Goal: Task Accomplishment & Management: Manage account settings

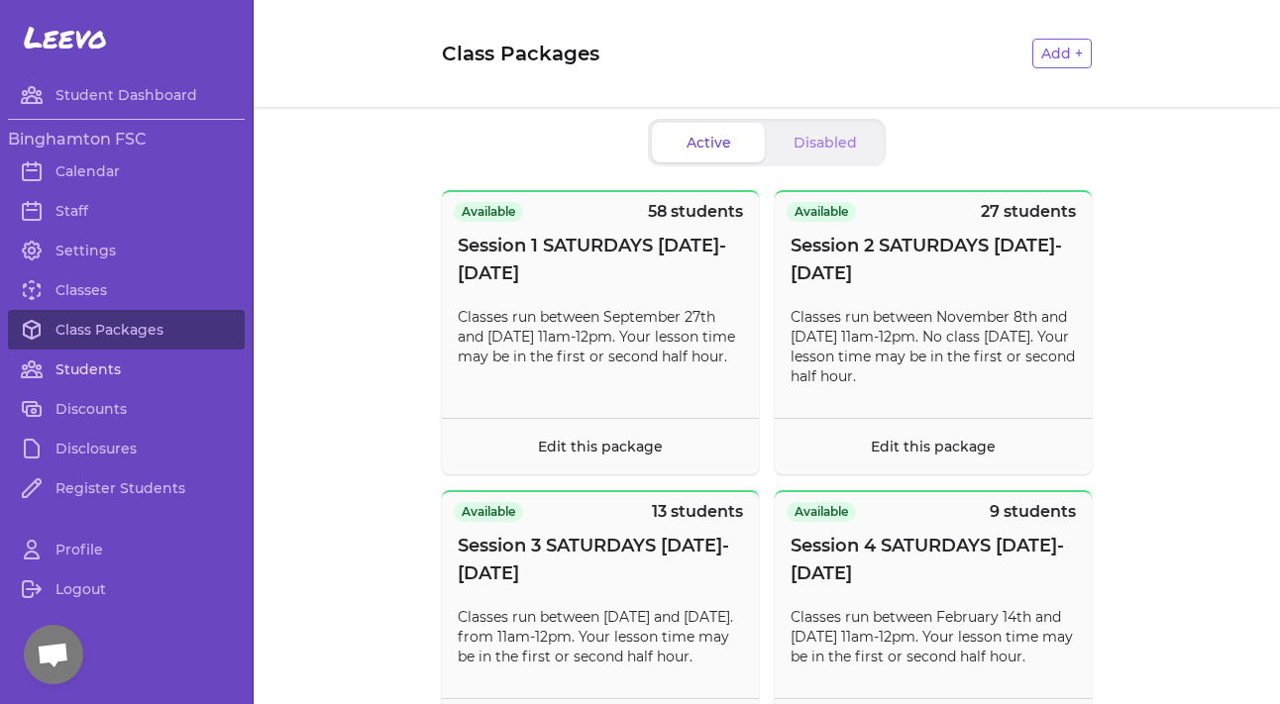
click at [97, 363] on link "Students" at bounding box center [126, 370] width 237 height 40
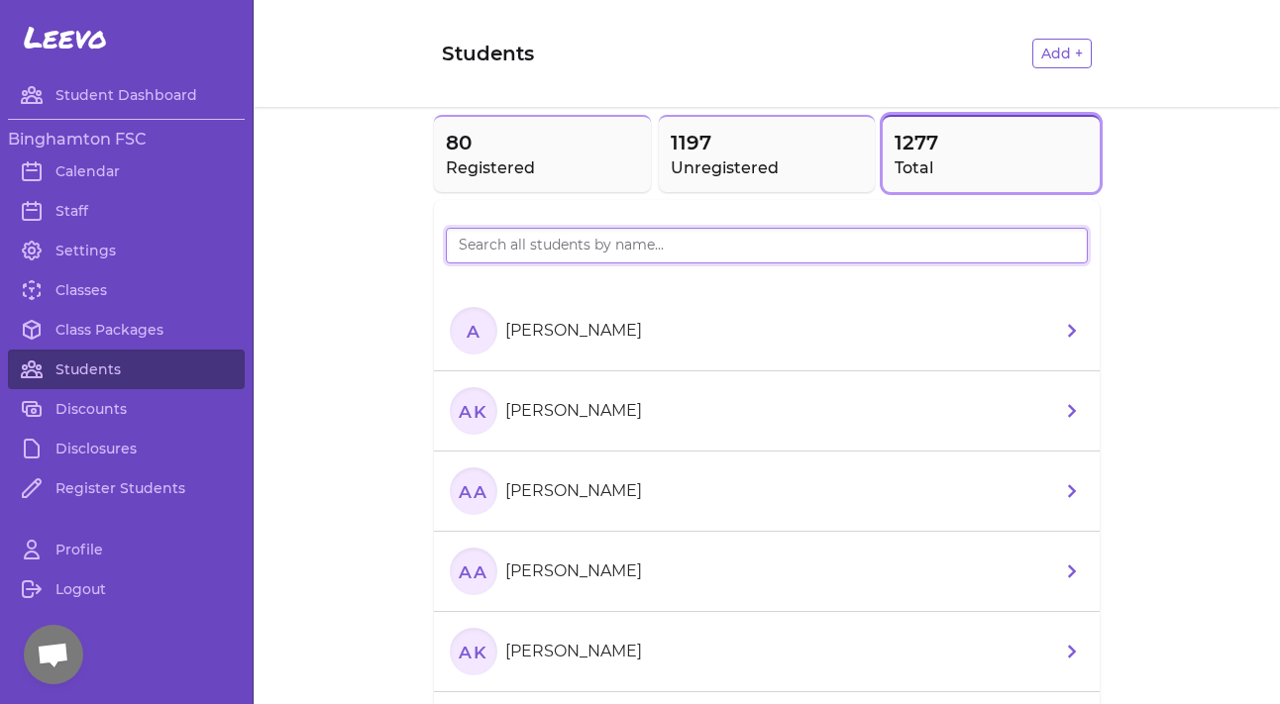
click at [569, 233] on input "search" at bounding box center [767, 246] width 642 height 36
type input "aurora"
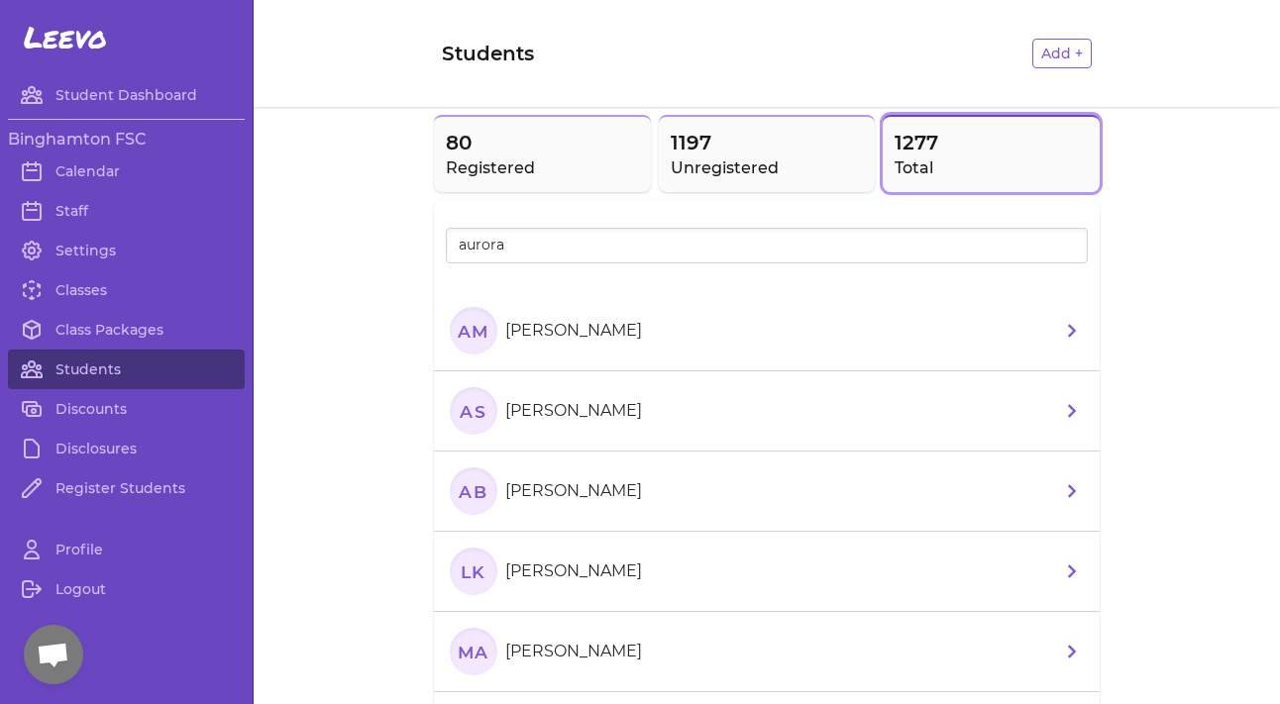
click at [560, 412] on p "[PERSON_NAME]" at bounding box center [573, 411] width 137 height 24
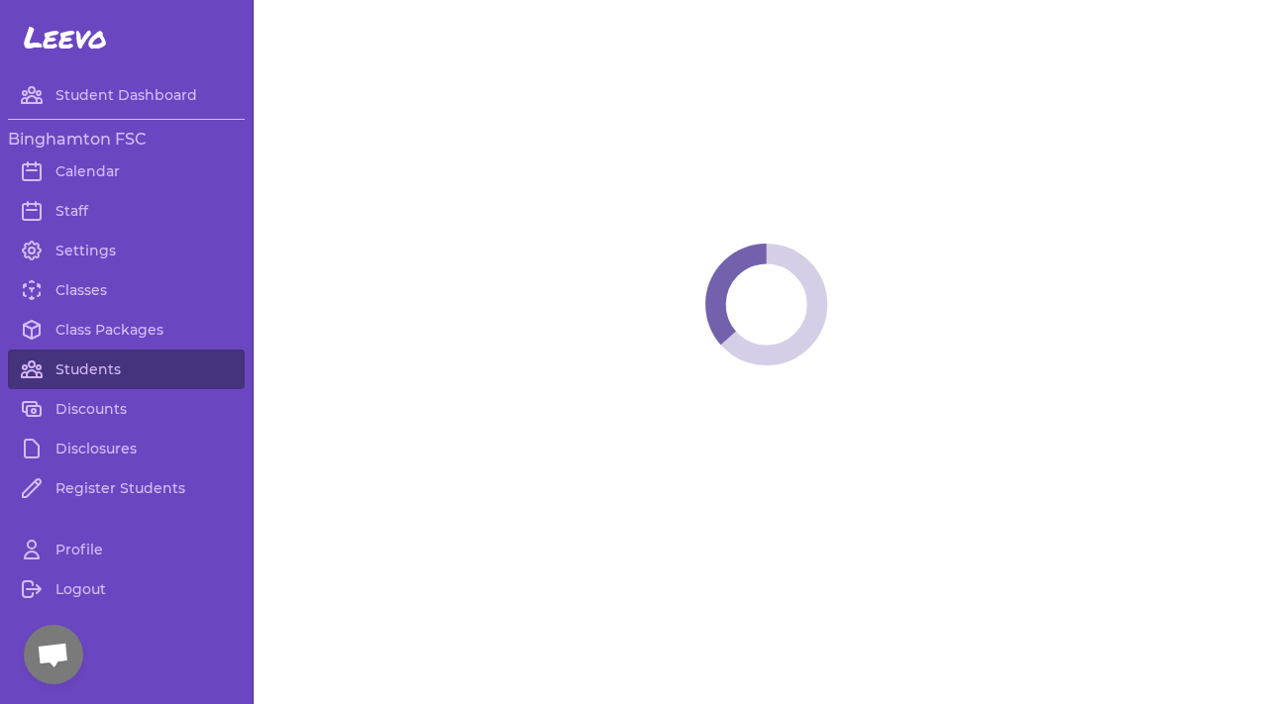
select select "NY"
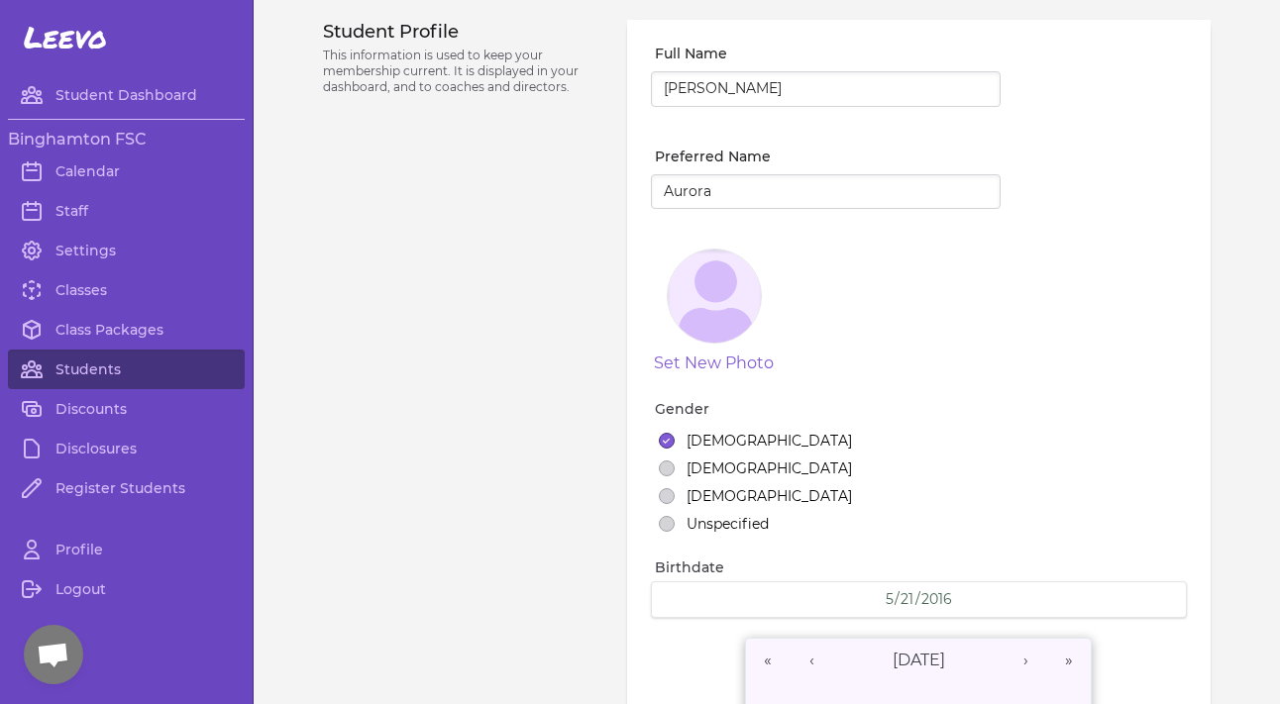
select select "1"
click at [88, 332] on link "Class Packages" at bounding box center [126, 330] width 237 height 40
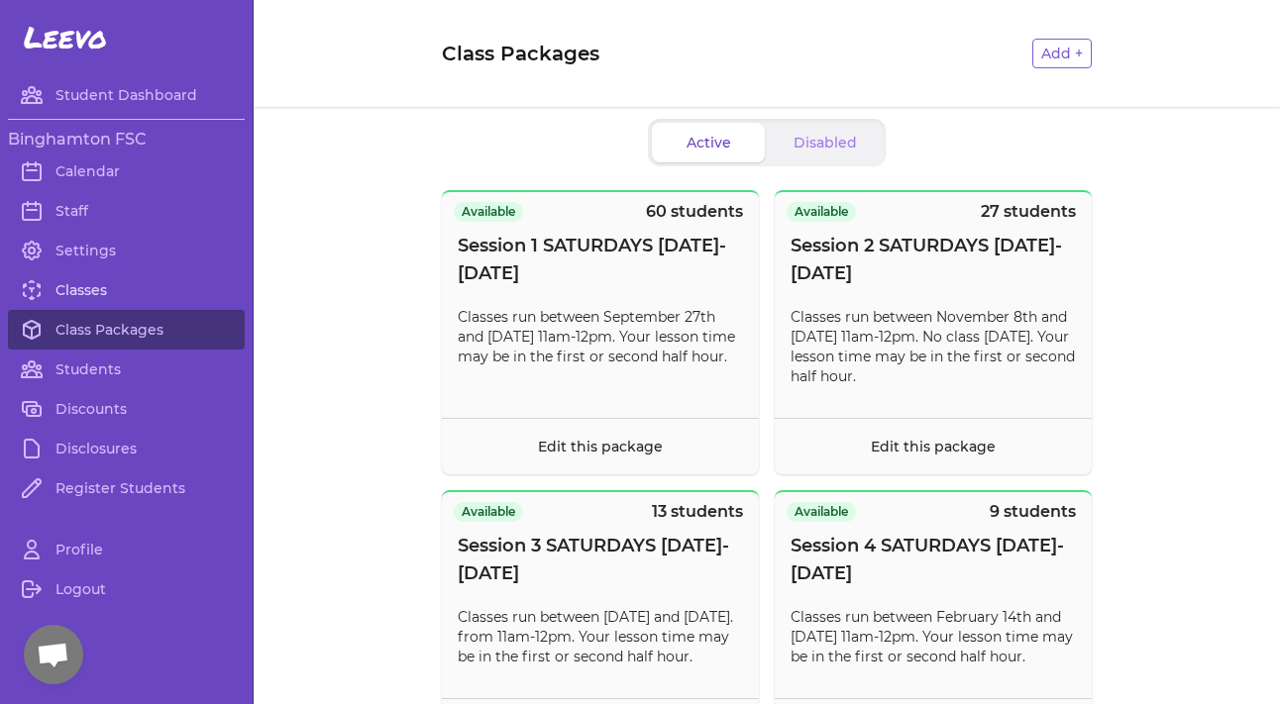
click at [94, 300] on link "Classes" at bounding box center [126, 290] width 237 height 40
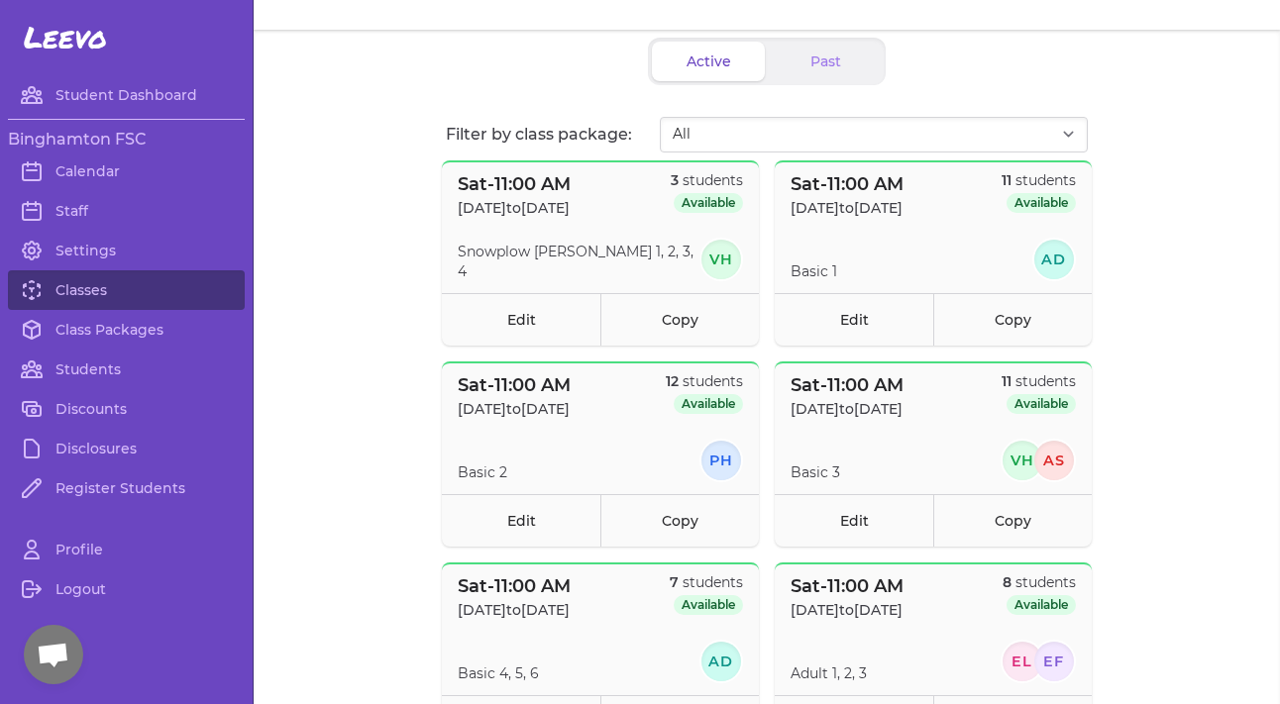
scroll to position [108, 0]
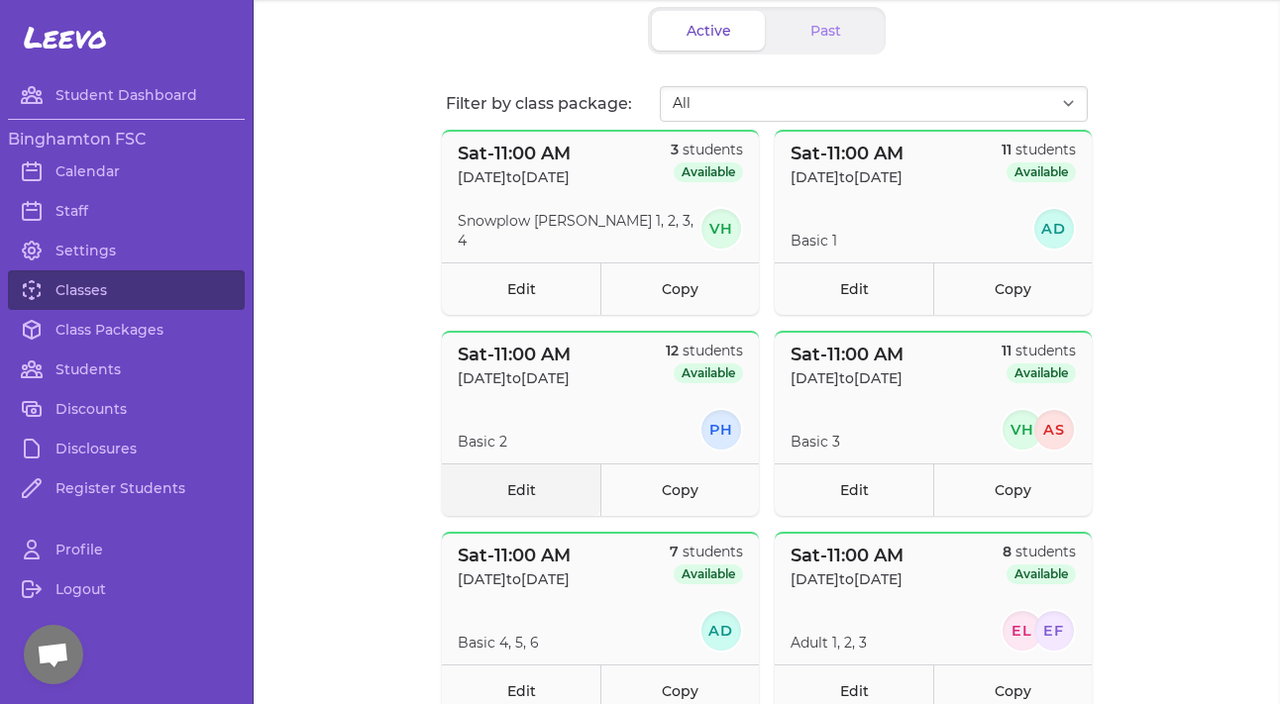
click at [512, 503] on link "Edit" at bounding box center [521, 490] width 158 height 52
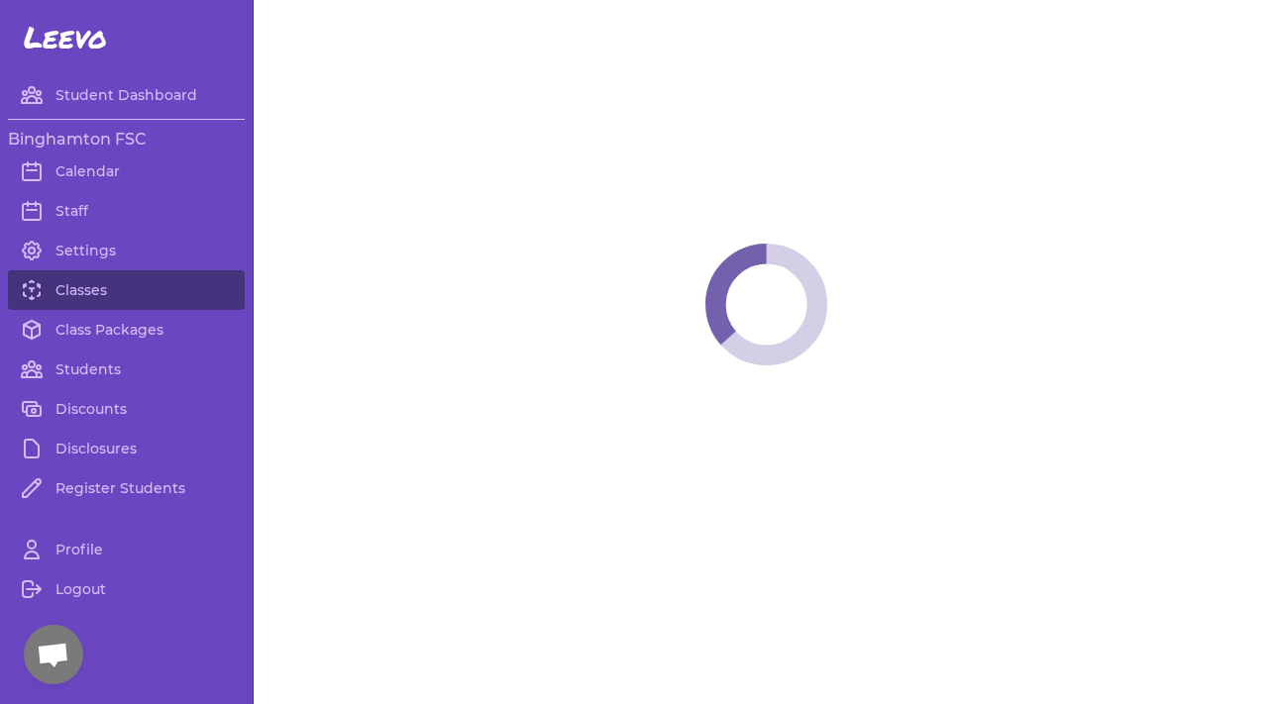
select select "6"
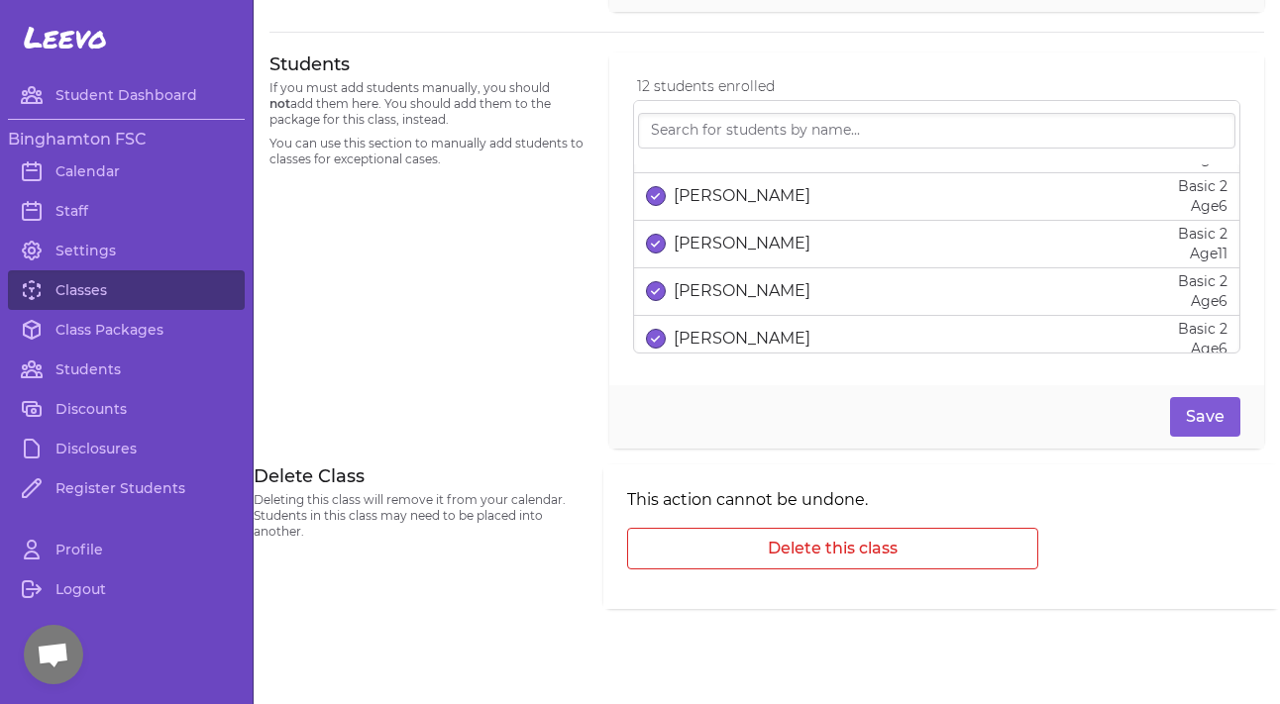
scroll to position [331, 0]
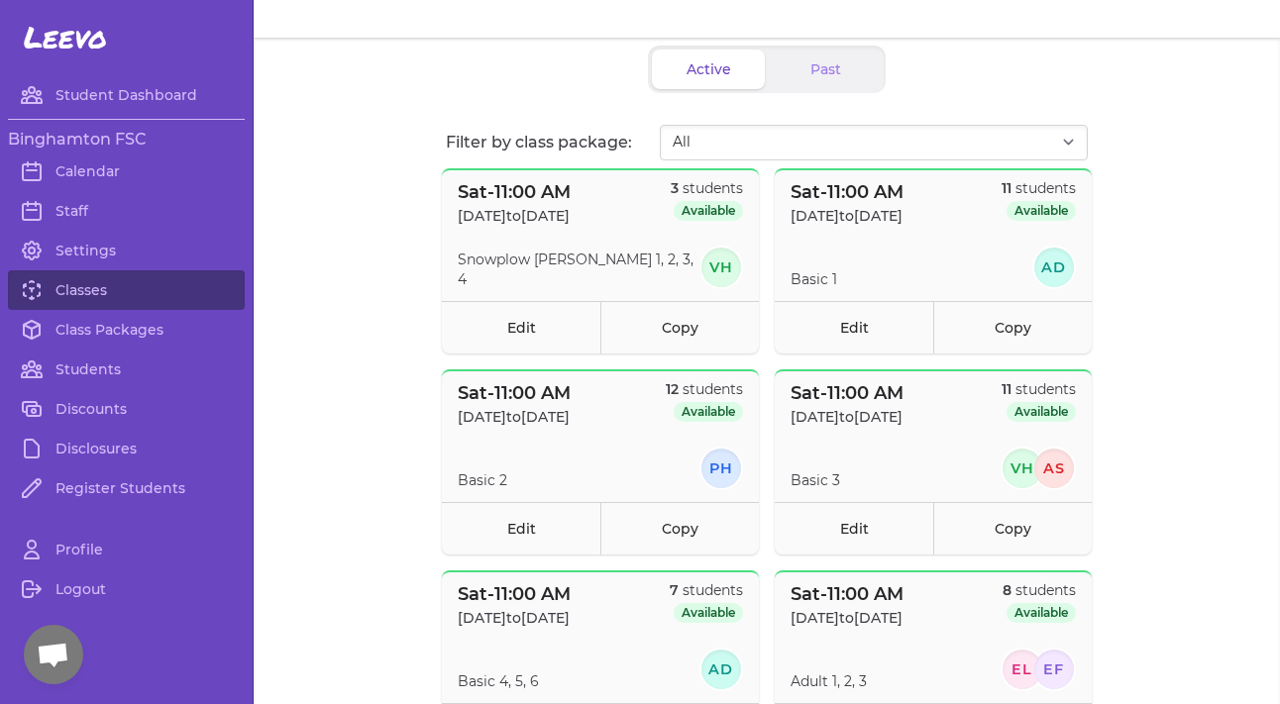
scroll to position [72, 0]
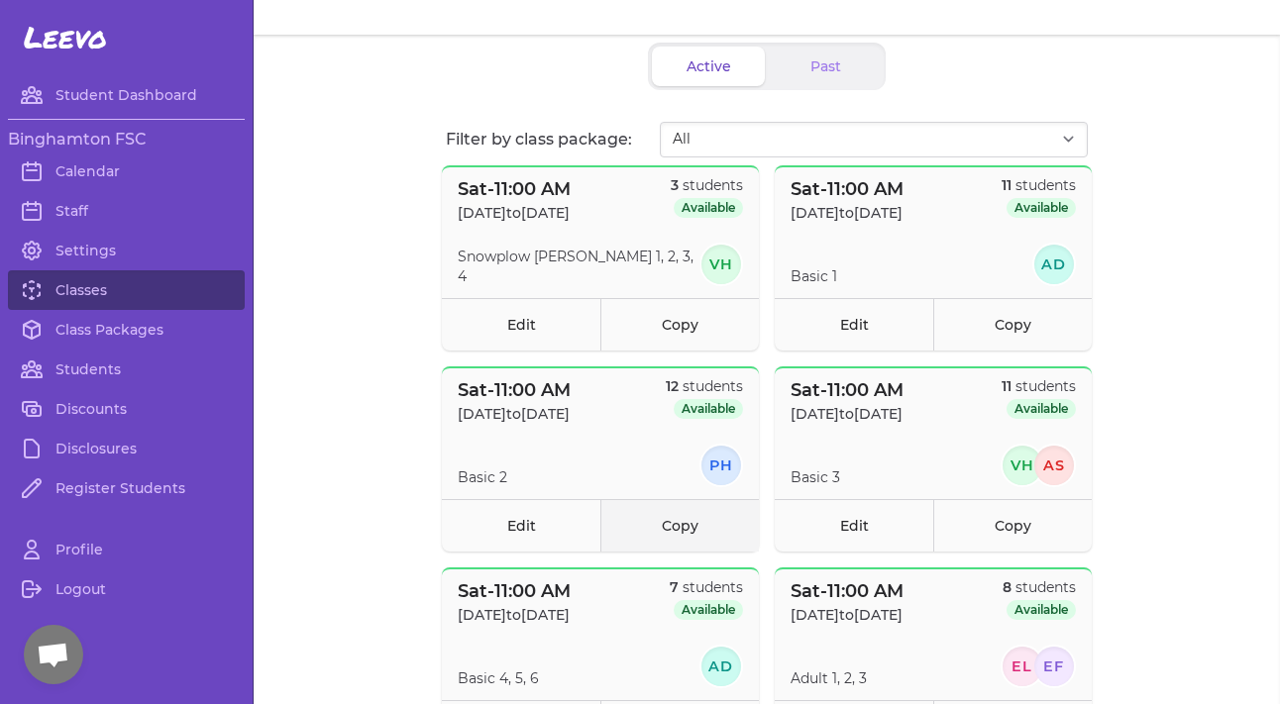
click at [676, 529] on link "Copy" at bounding box center [679, 525] width 158 height 52
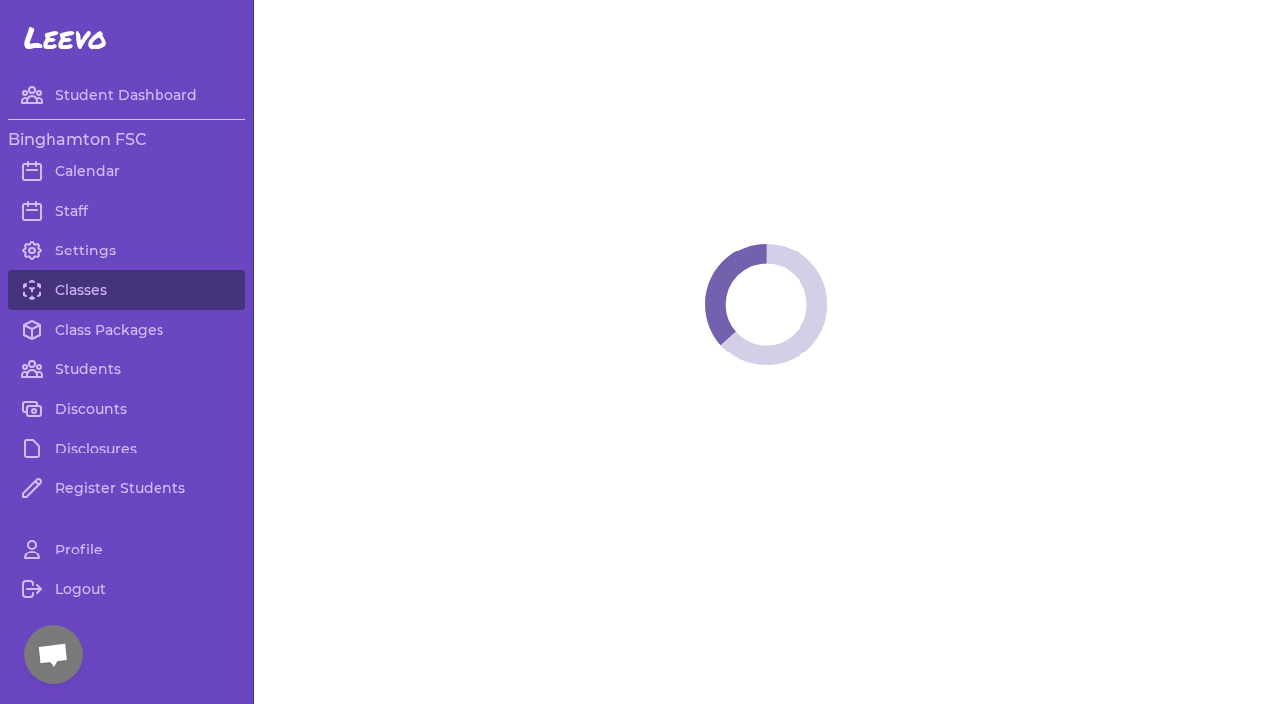
select select "6"
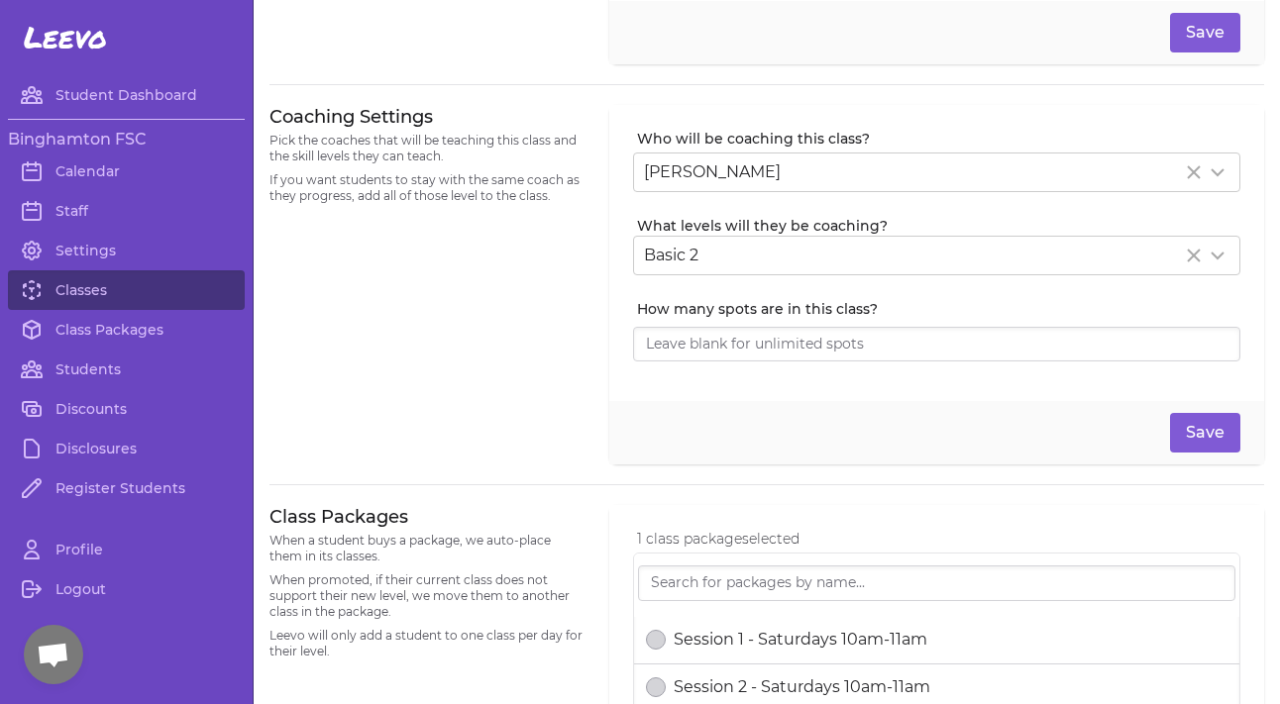
scroll to position [425, 0]
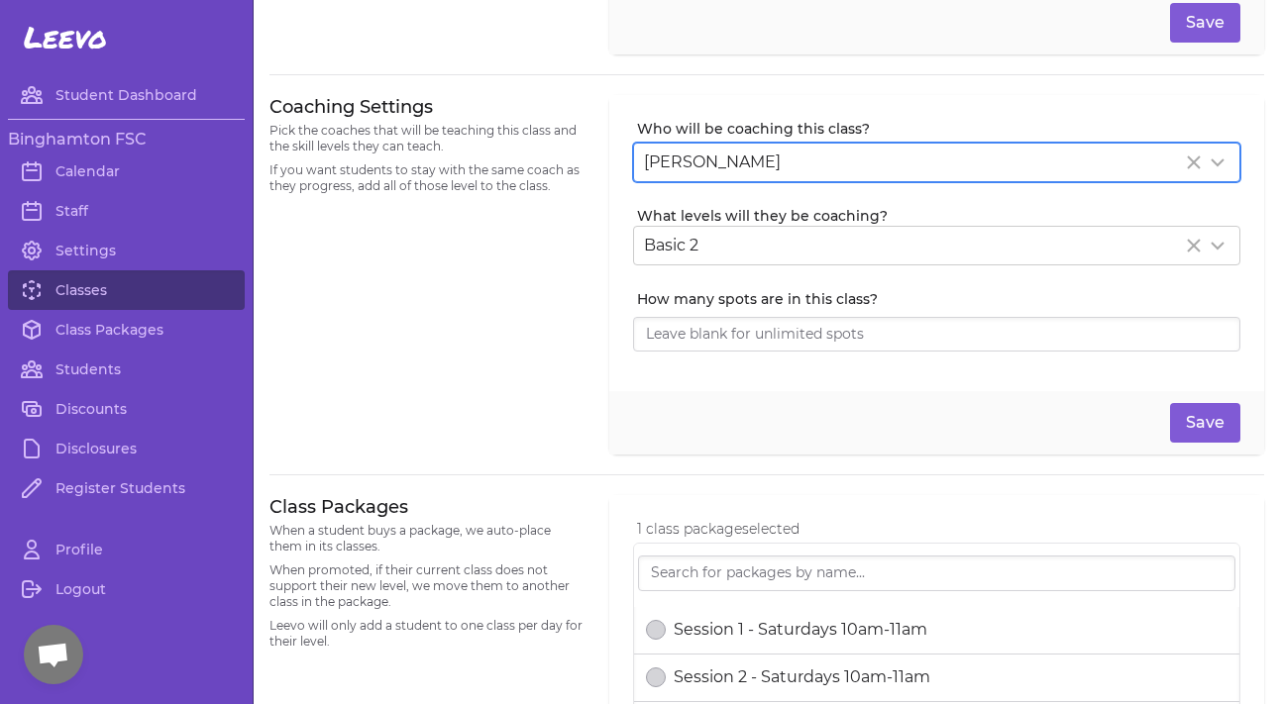
click at [709, 165] on span "[PERSON_NAME]" at bounding box center [712, 162] width 137 height 19
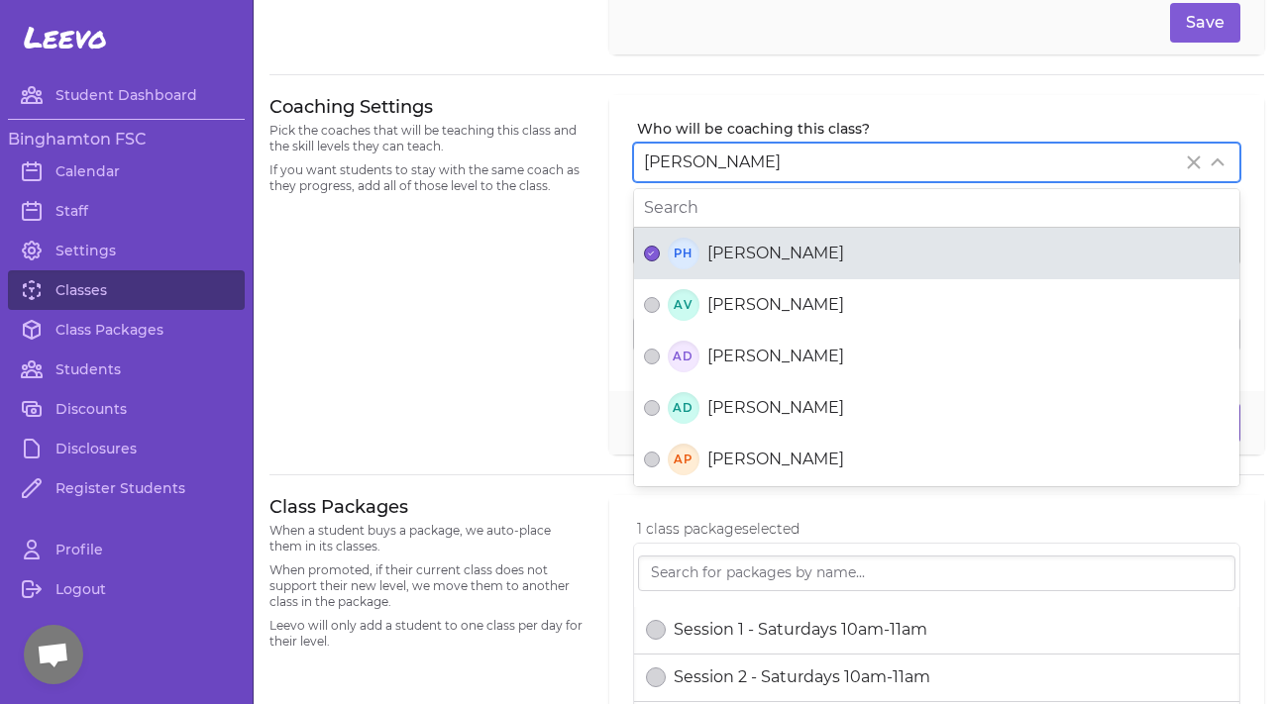
click at [647, 243] on div "PH [PERSON_NAME]" at bounding box center [936, 254] width 585 height 32
click at [647, 246] on button "PH [PERSON_NAME]" at bounding box center [652, 254] width 16 height 16
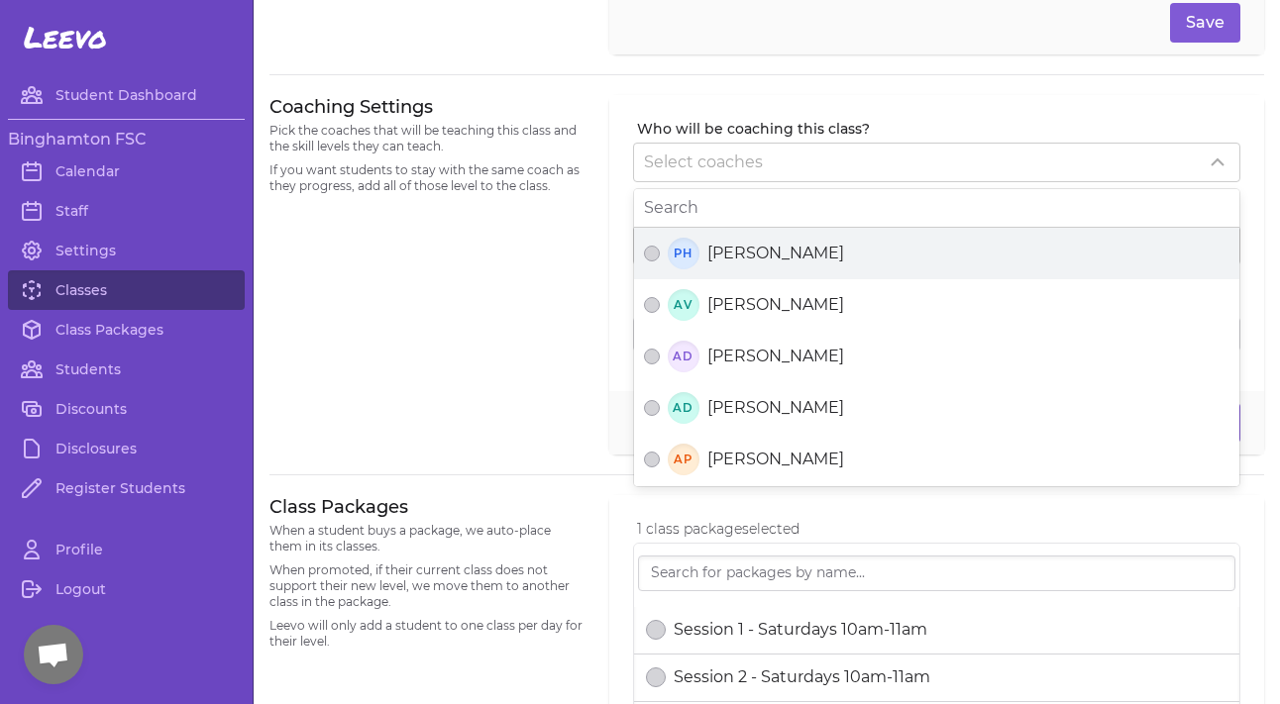
click at [584, 267] on div "Coaching Settings Pick the coaches that will be teaching this class and the ski…" at bounding box center [427, 275] width 316 height 361
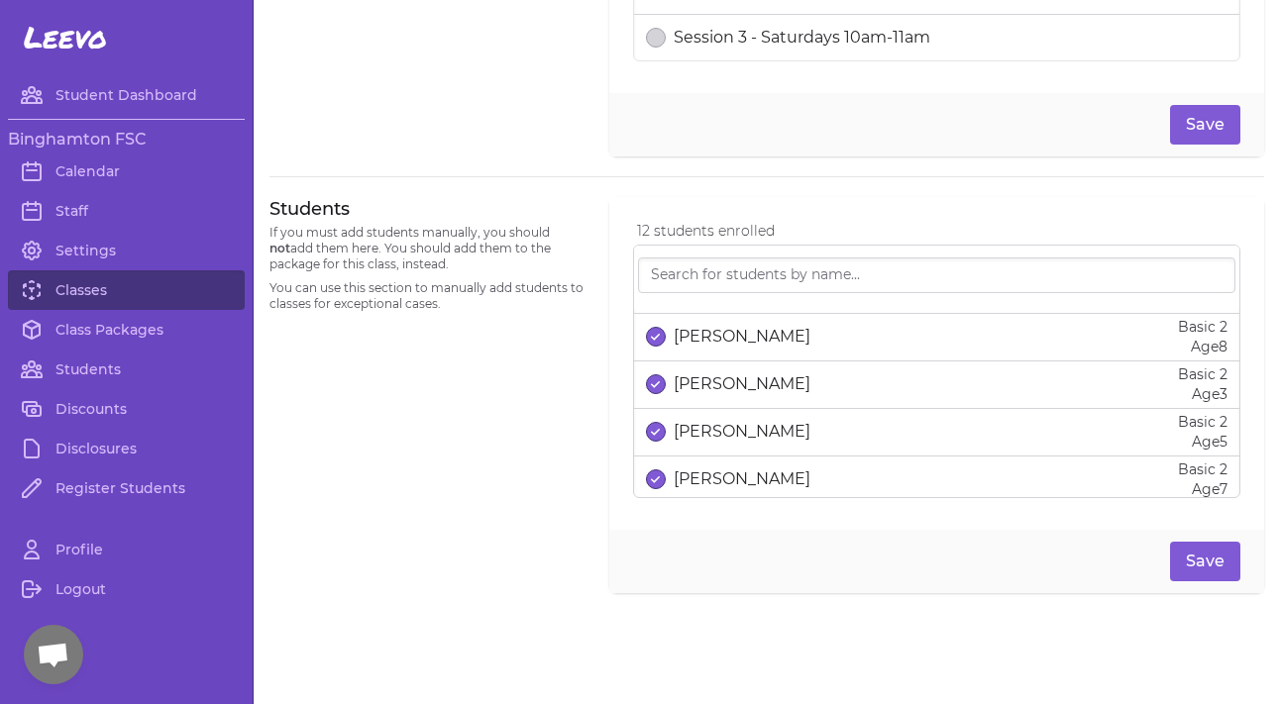
scroll to position [49, 0]
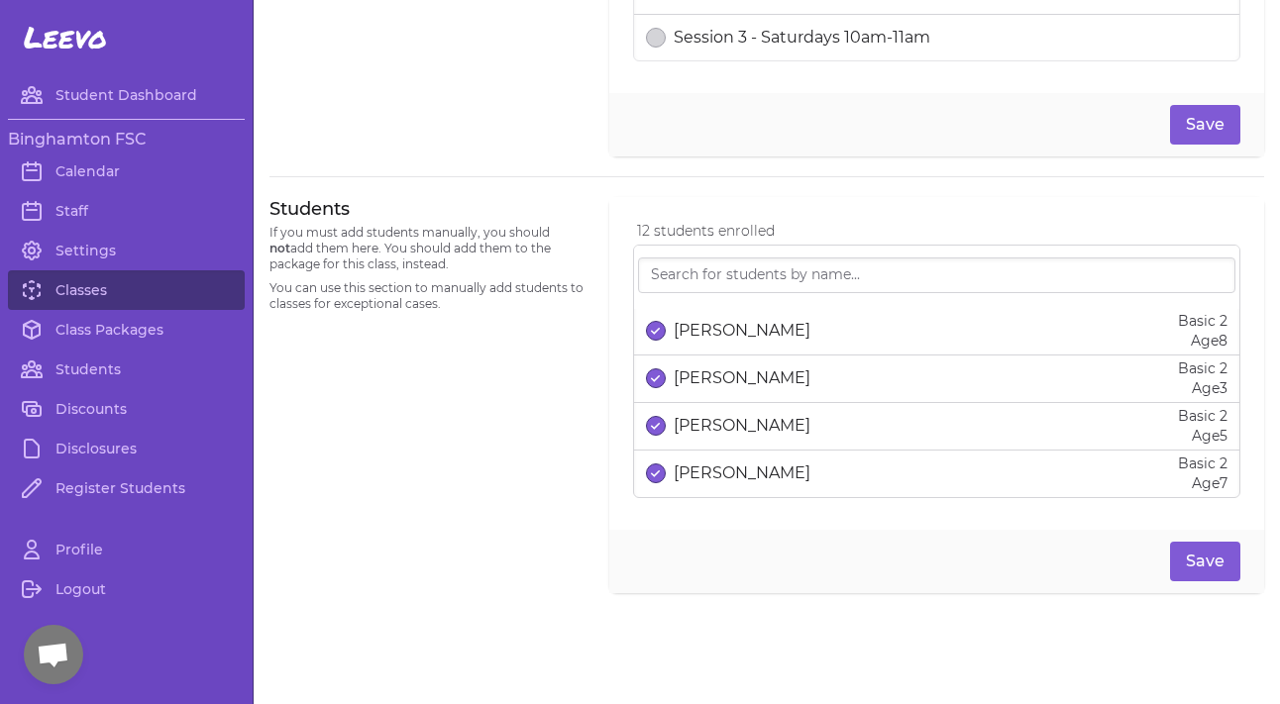
click at [688, 377] on p "[PERSON_NAME]" at bounding box center [741, 378] width 137 height 24
click at [695, 432] on p "[PERSON_NAME]" at bounding box center [741, 426] width 137 height 24
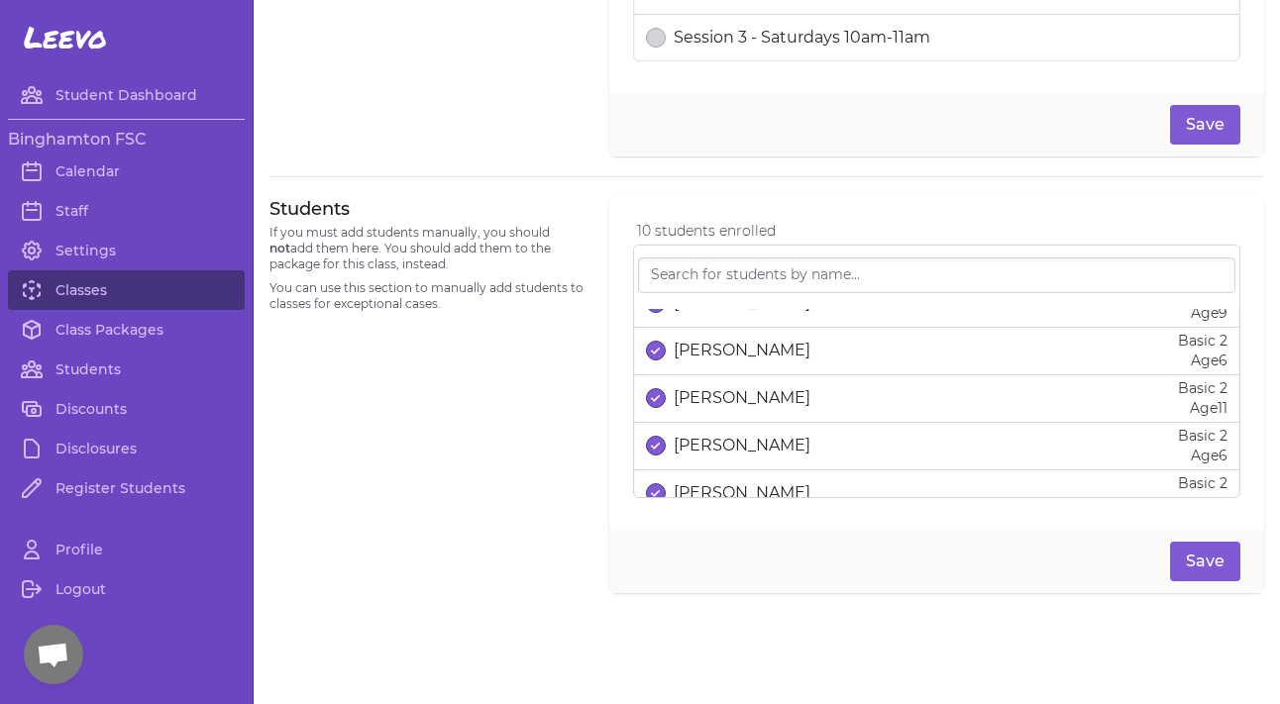
scroll to position [315, 0]
click at [691, 445] on p "[PERSON_NAME]" at bounding box center [741, 445] width 137 height 24
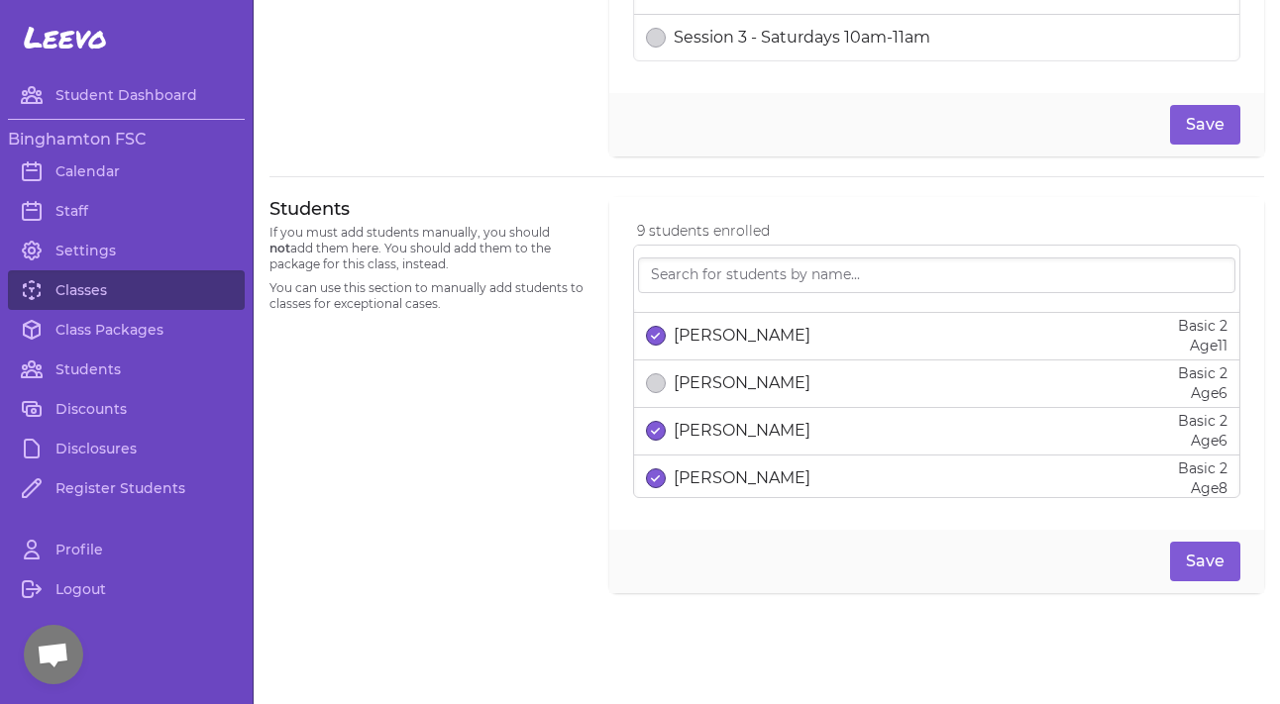
scroll to position [377, 0]
click at [692, 435] on p "[PERSON_NAME]" at bounding box center [741, 430] width 137 height 24
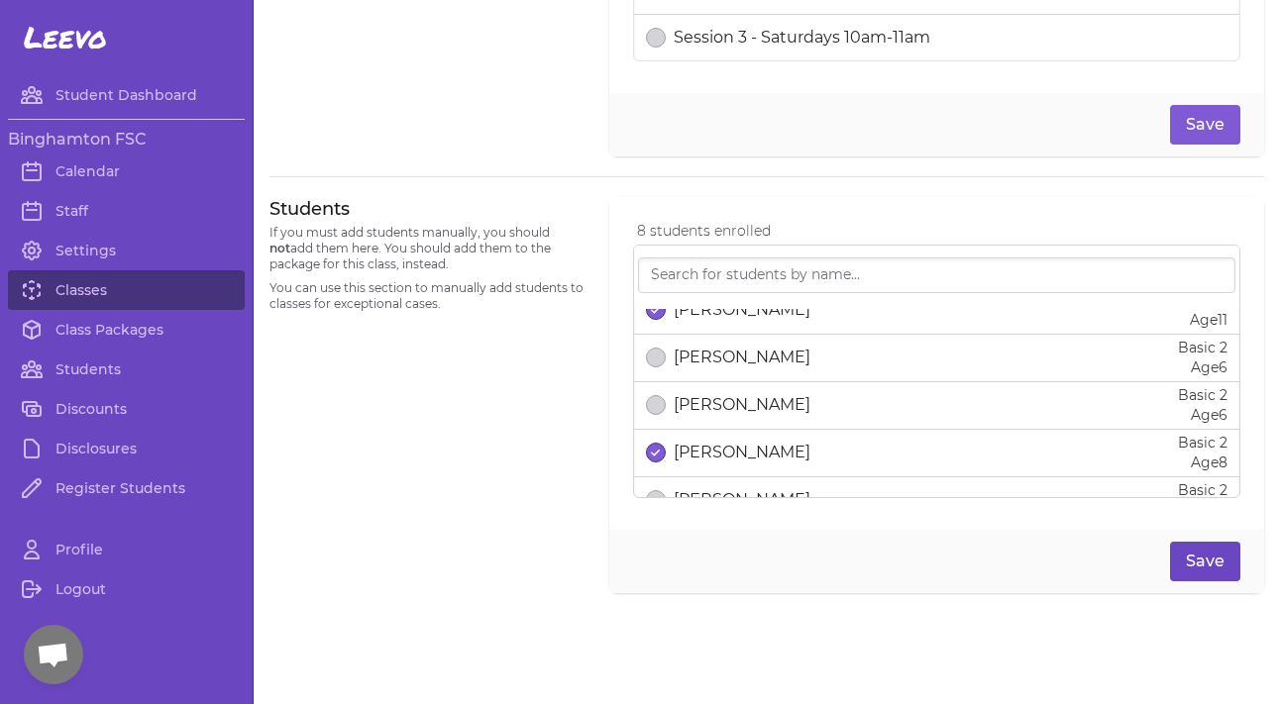
click at [1212, 556] on button "Save" at bounding box center [1205, 562] width 70 height 40
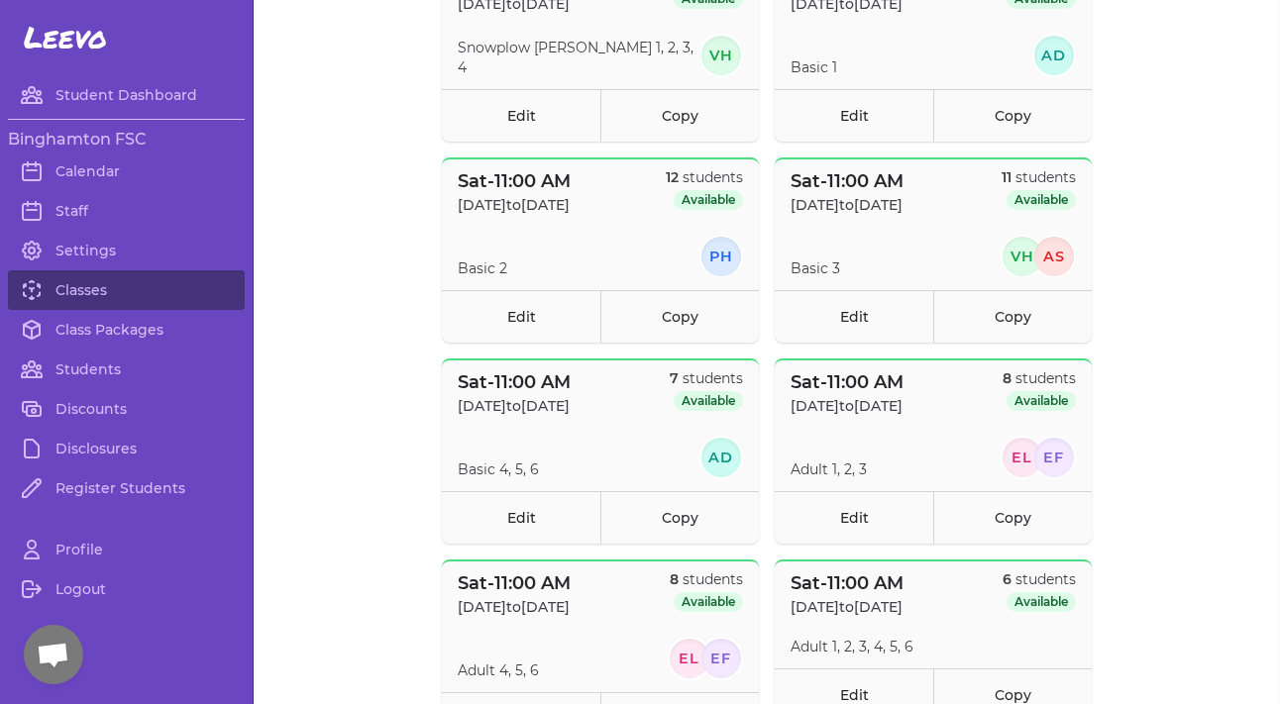
scroll to position [279, 0]
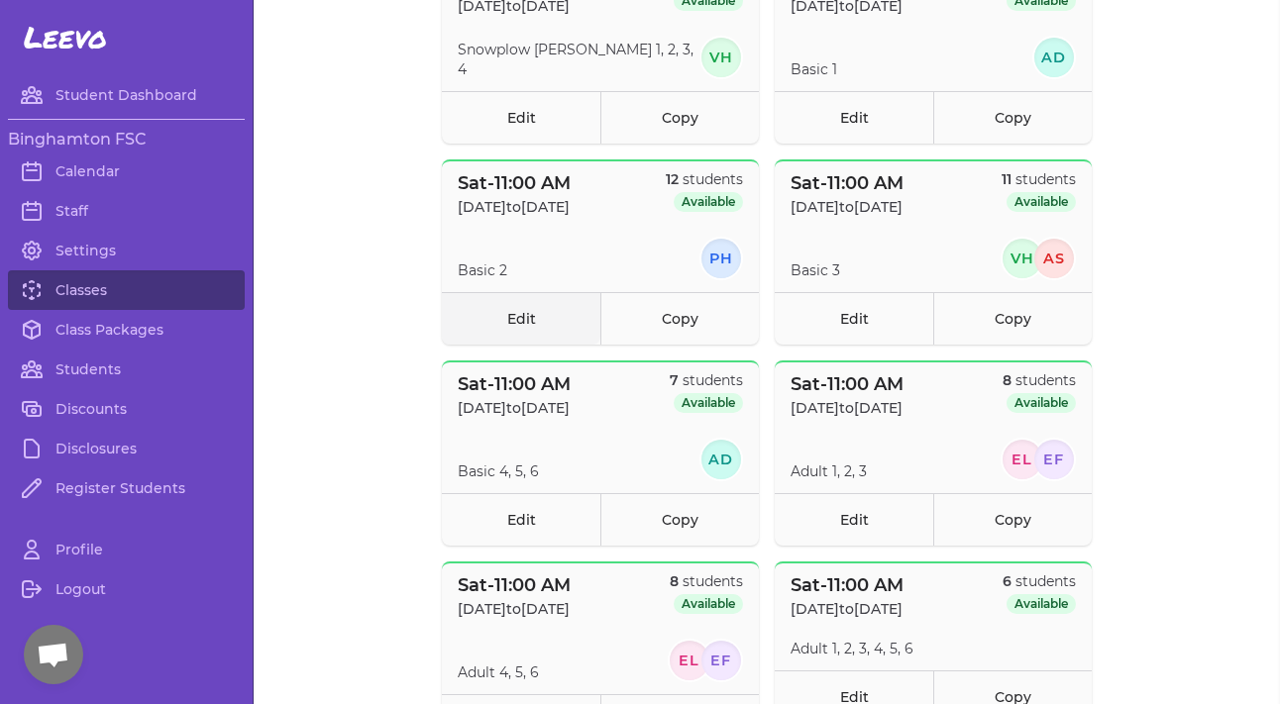
click at [546, 316] on link "Edit" at bounding box center [521, 318] width 158 height 52
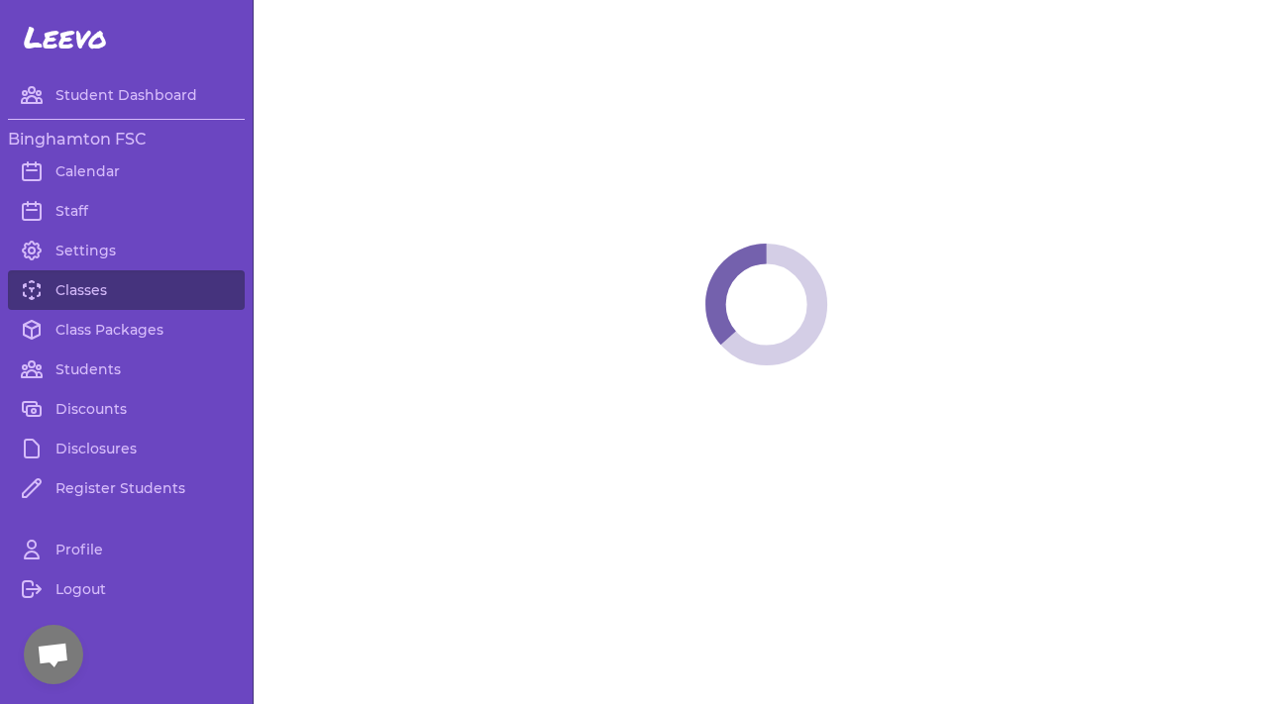
select select "6"
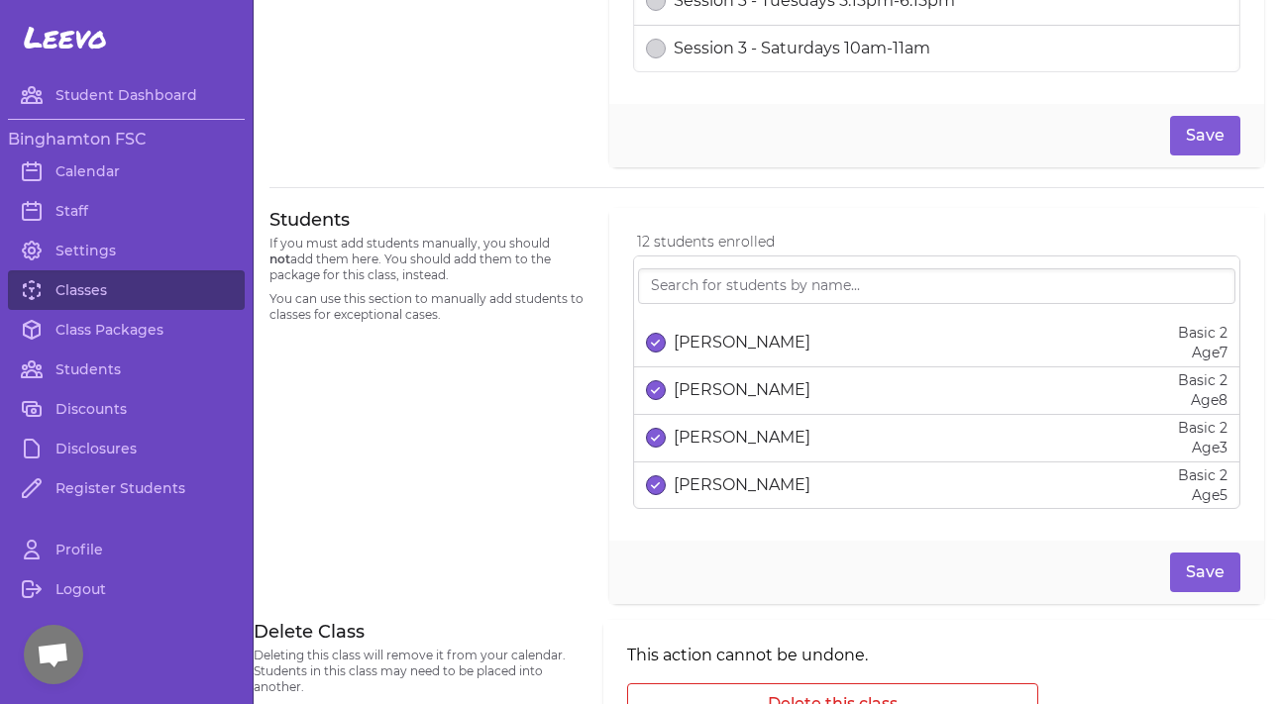
scroll to position [1155, 0]
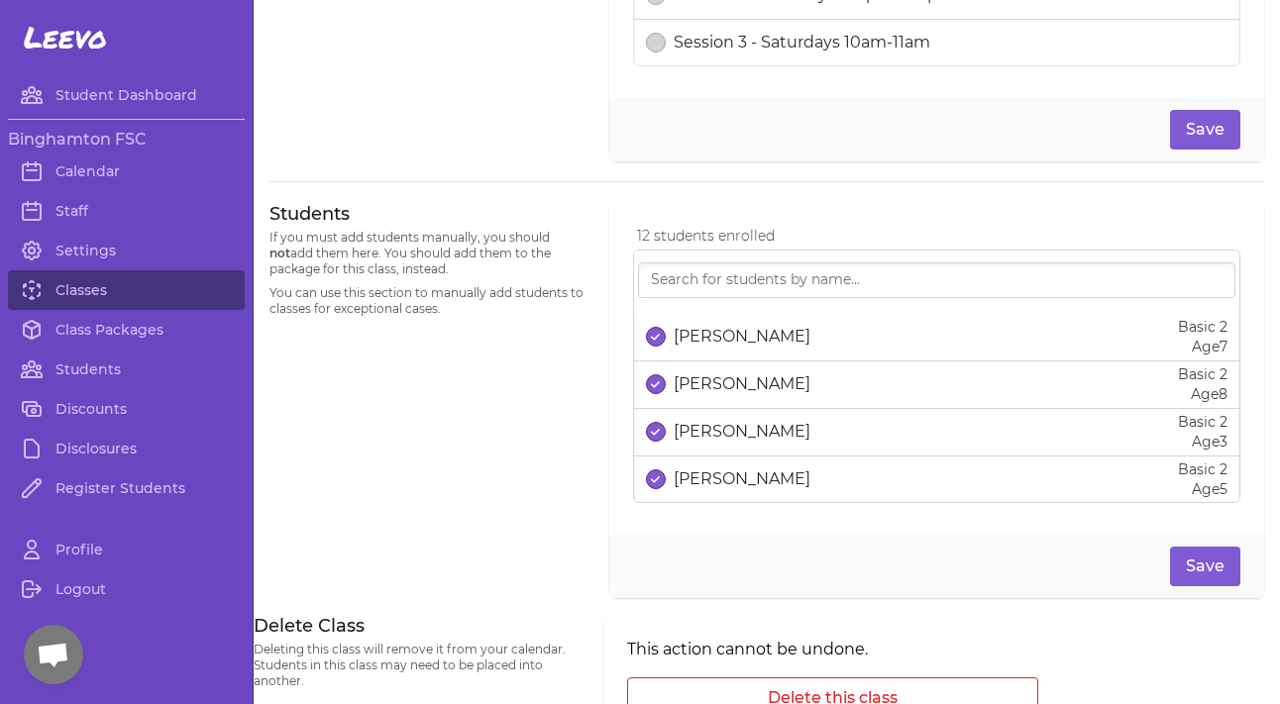
click at [661, 344] on button "select date" at bounding box center [656, 337] width 20 height 20
click at [657, 381] on button "select date" at bounding box center [656, 384] width 20 height 20
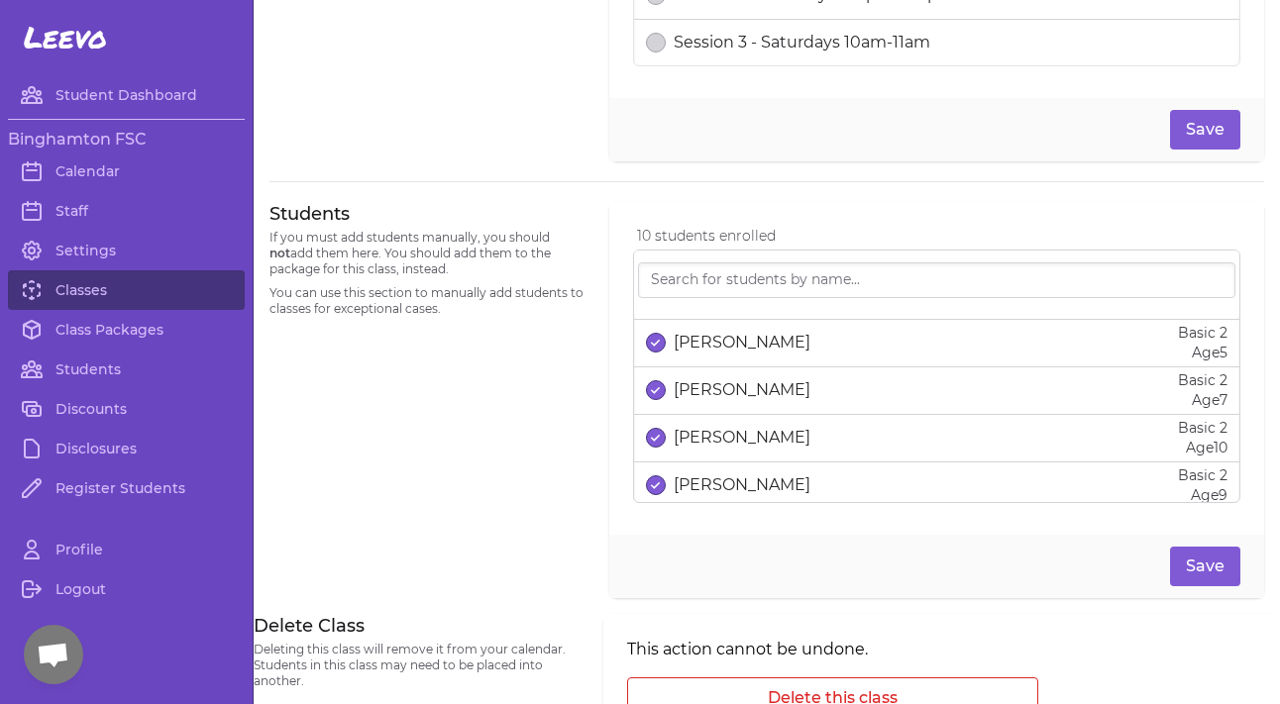
scroll to position [133, 0]
click at [650, 403] on button "select date" at bounding box center [656, 394] width 20 height 20
click at [650, 450] on button "select date" at bounding box center [656, 442] width 20 height 20
click at [650, 450] on button "select date" at bounding box center [656, 441] width 20 height 20
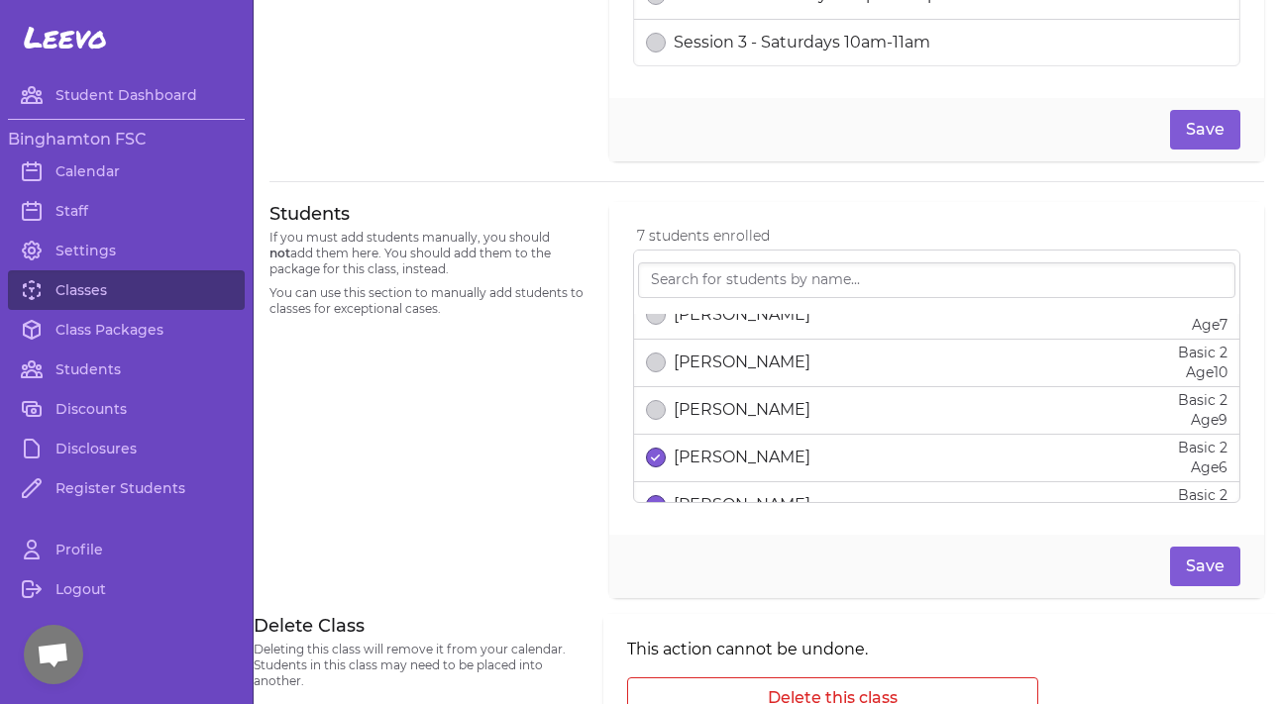
click at [649, 450] on div "[PERSON_NAME] Basic 2 Age [DEMOGRAPHIC_DATA]" at bounding box center [936, 458] width 581 height 40
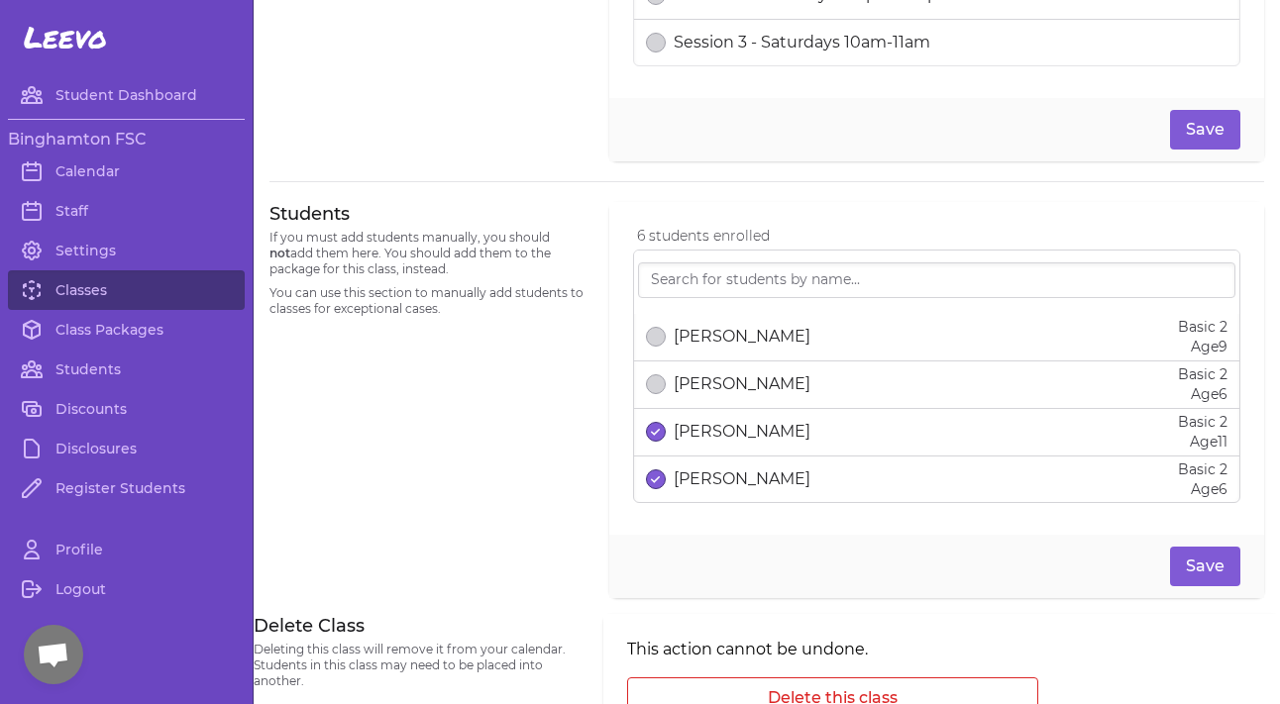
scroll to position [290, 0]
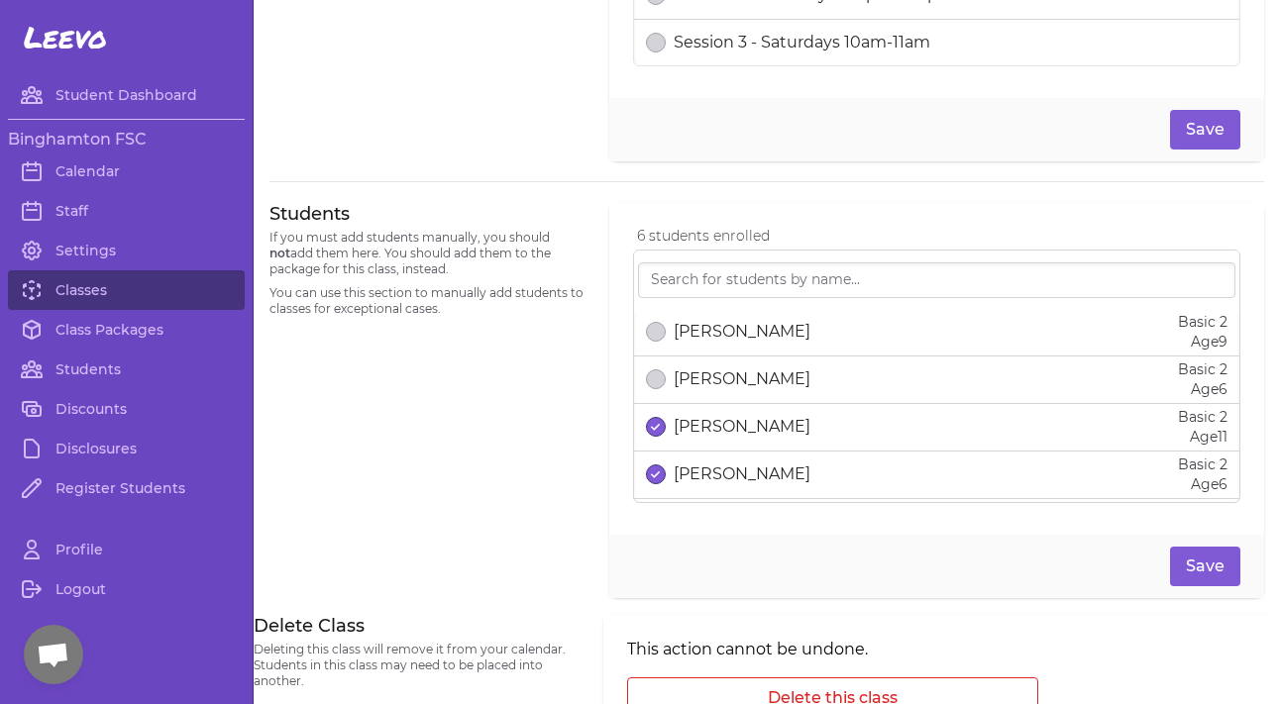
click at [657, 431] on icon "select date" at bounding box center [655, 427] width 9 height 8
click at [657, 434] on button "select date" at bounding box center [656, 424] width 20 height 20
click at [1202, 568] on button "Save" at bounding box center [1205, 567] width 70 height 40
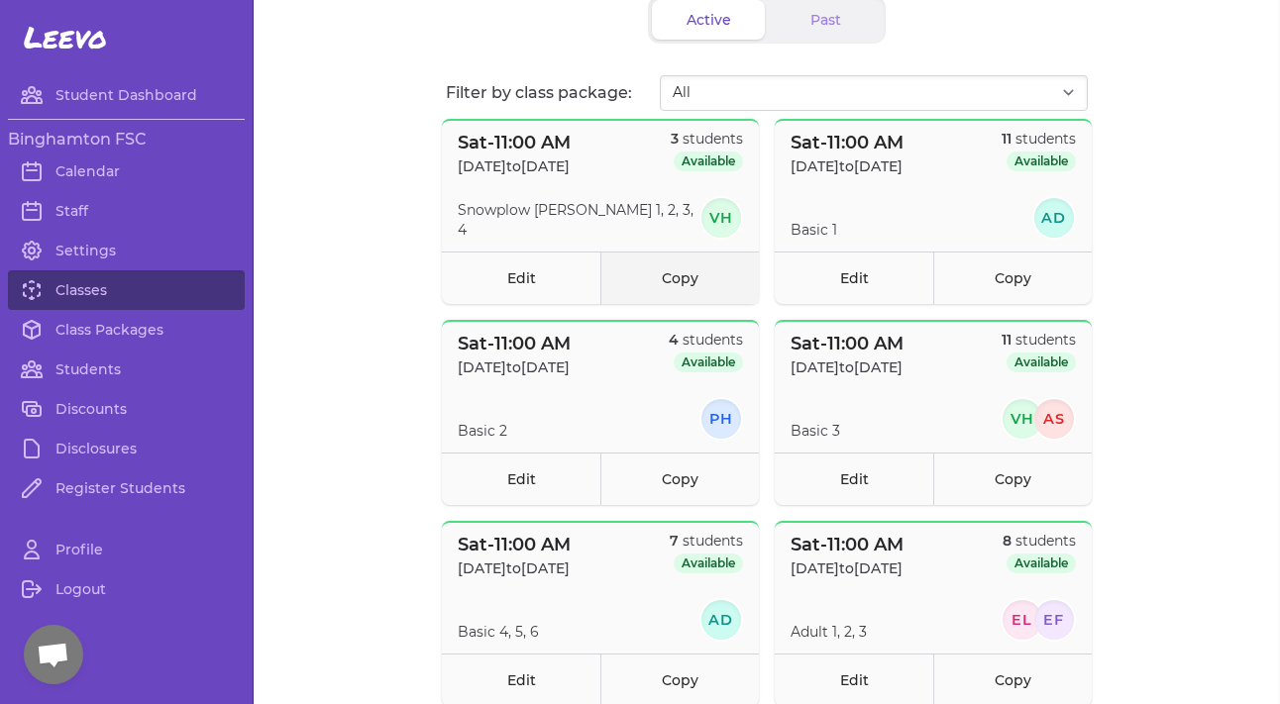
scroll to position [192, 0]
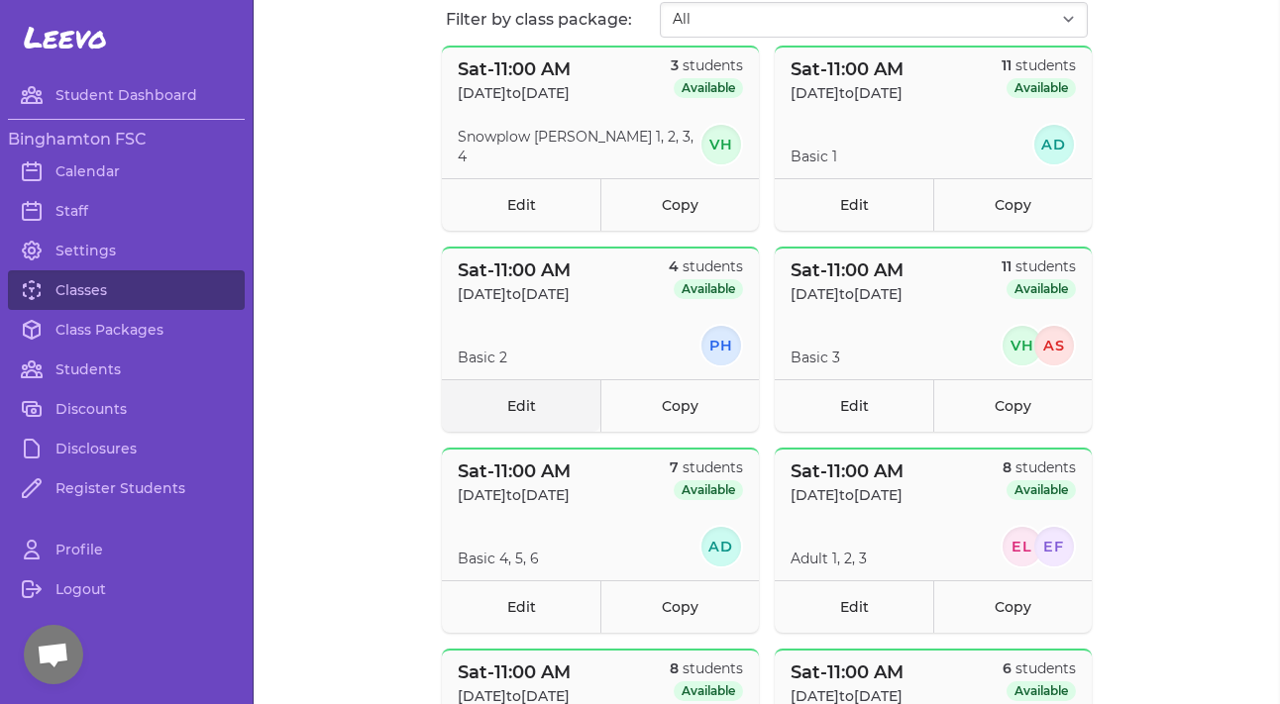
click at [545, 411] on link "Edit" at bounding box center [521, 405] width 158 height 52
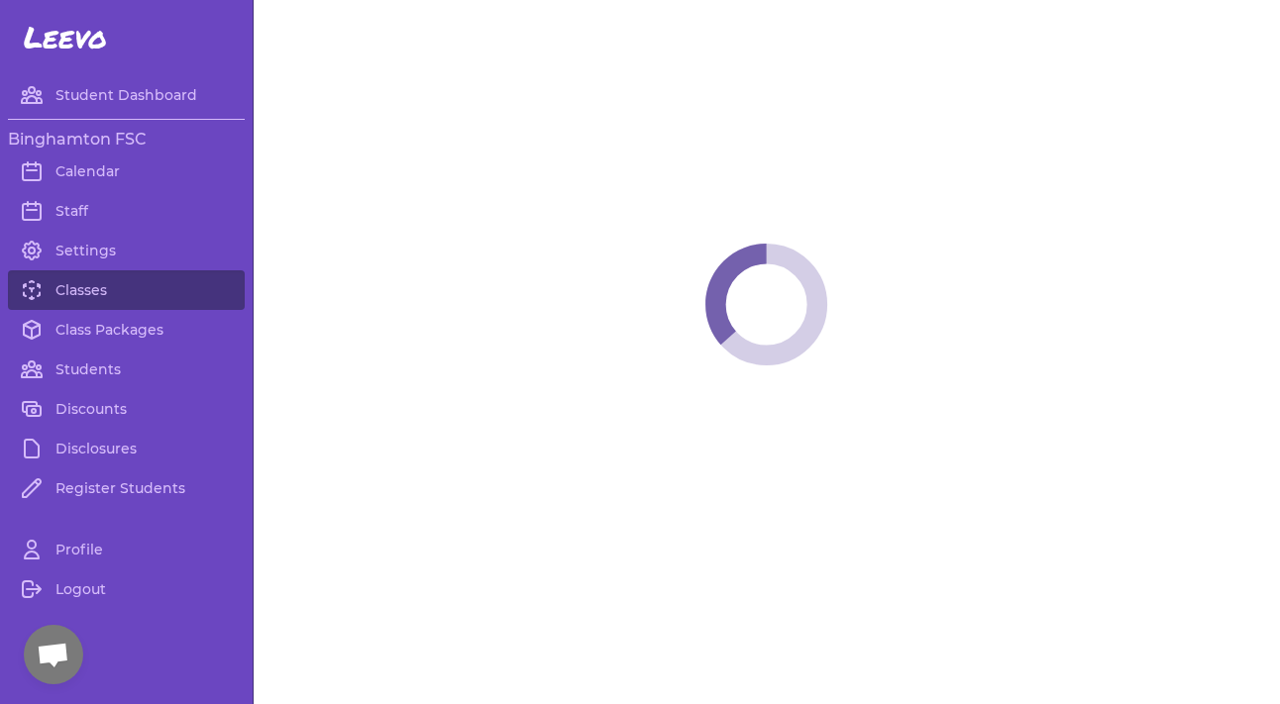
select select "6"
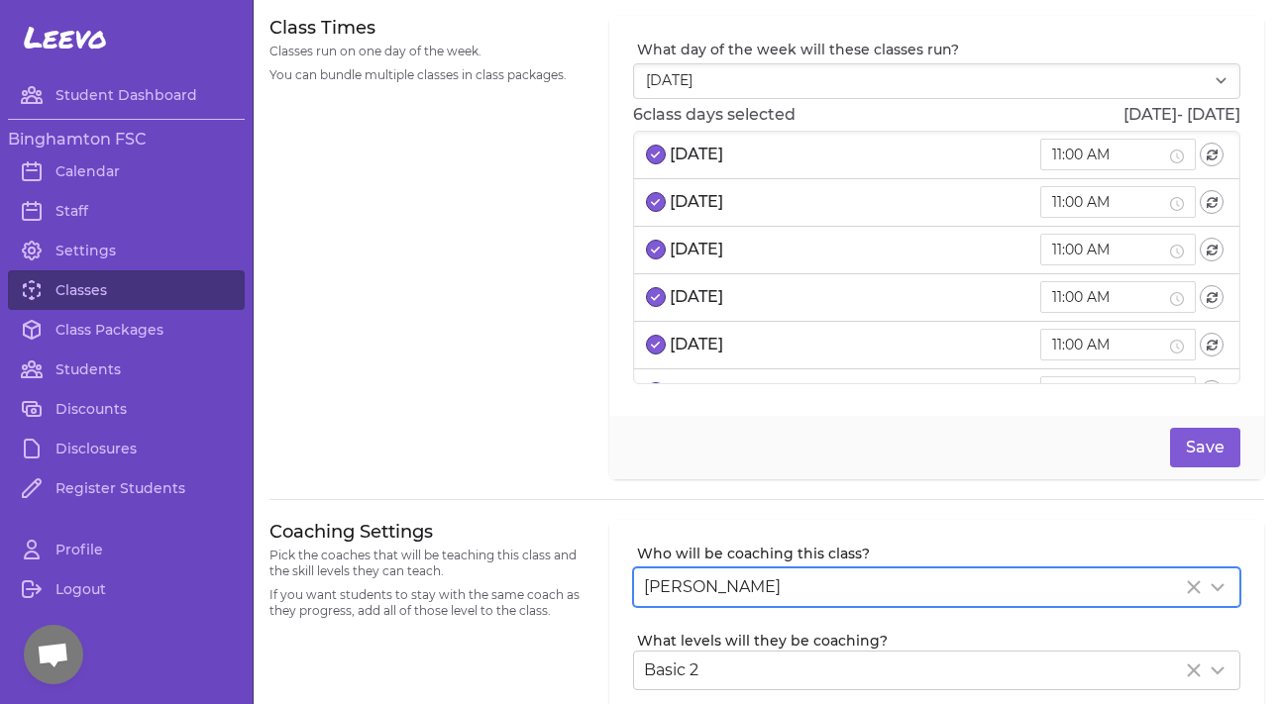
click at [696, 569] on div "[PERSON_NAME]" at bounding box center [936, 587] width 605 height 38
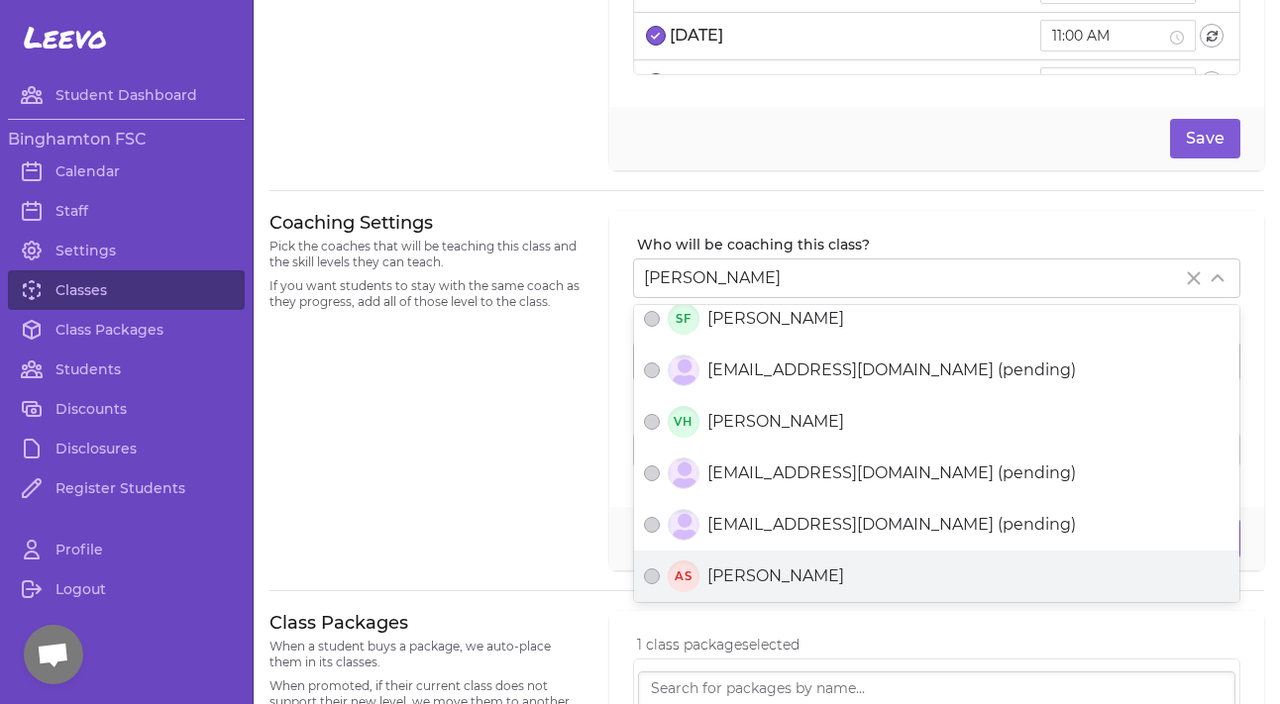
scroll to position [978, 0]
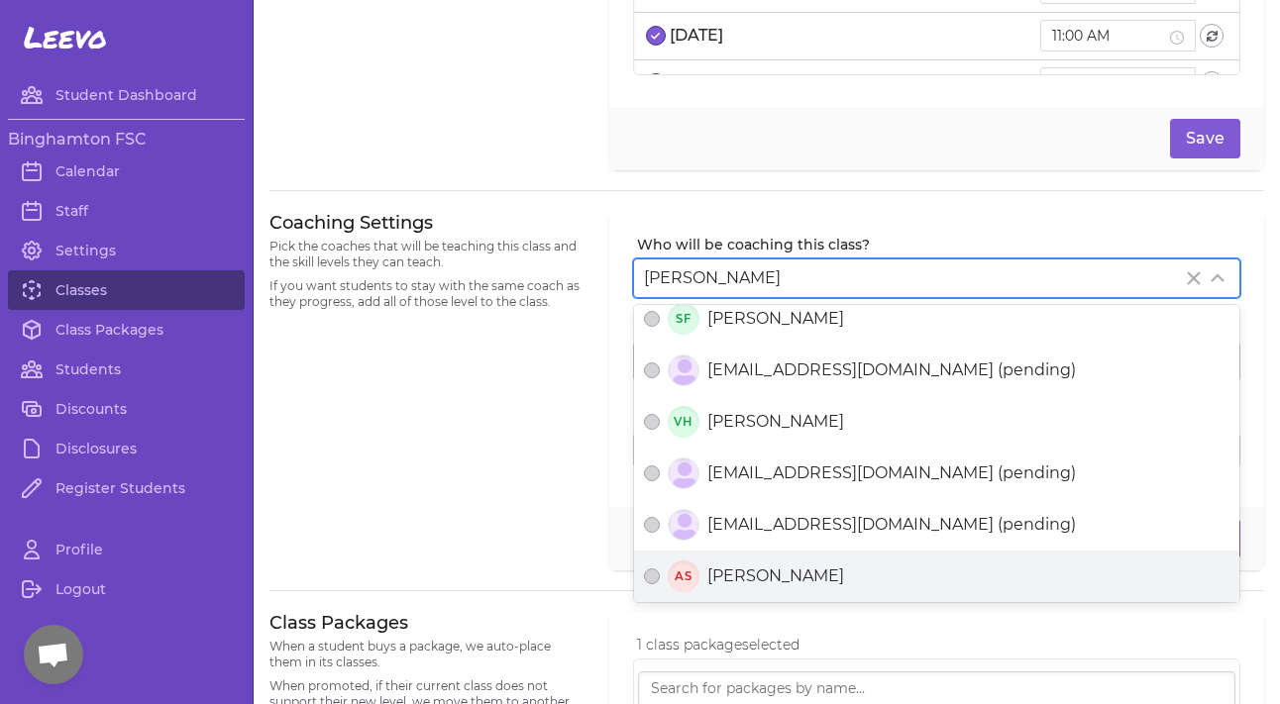
click at [715, 579] on span "[PERSON_NAME]" at bounding box center [775, 577] width 137 height 24
click at [660, 579] on button "AS [PERSON_NAME]" at bounding box center [652, 576] width 16 height 16
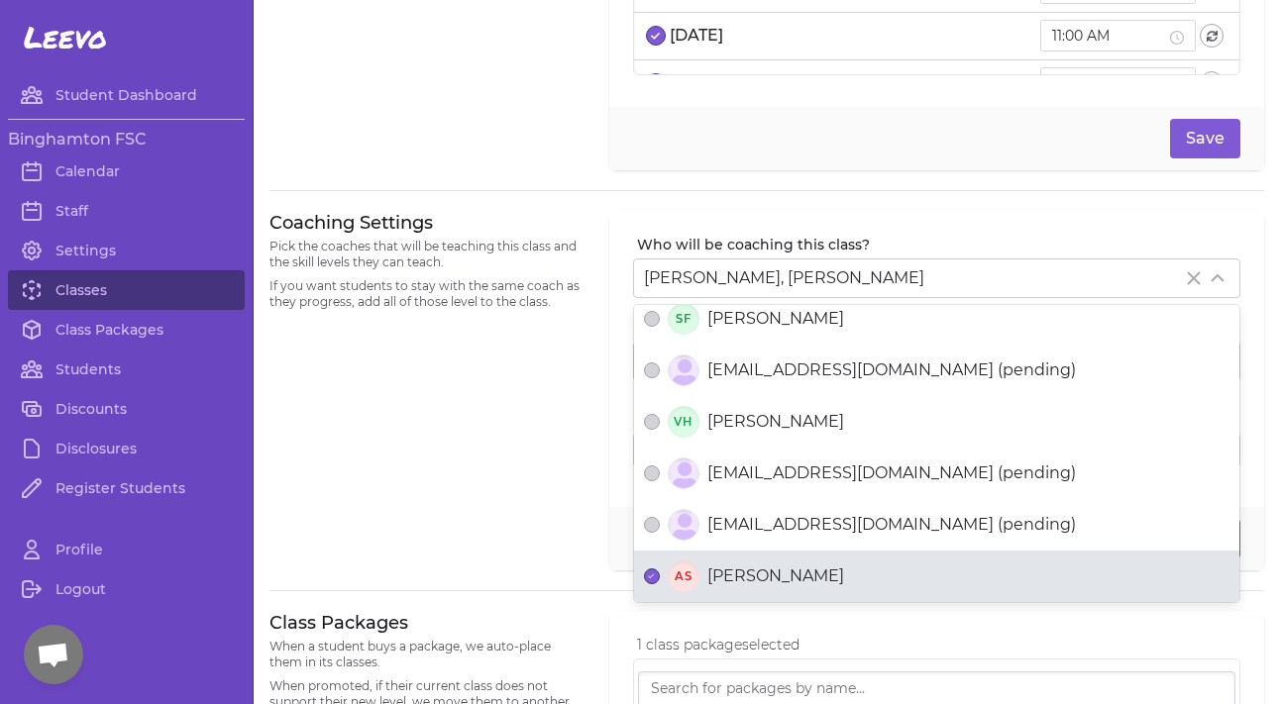
click at [510, 529] on div "Coaching Settings Pick the coaches that will be teaching this class and the ski…" at bounding box center [427, 391] width 316 height 361
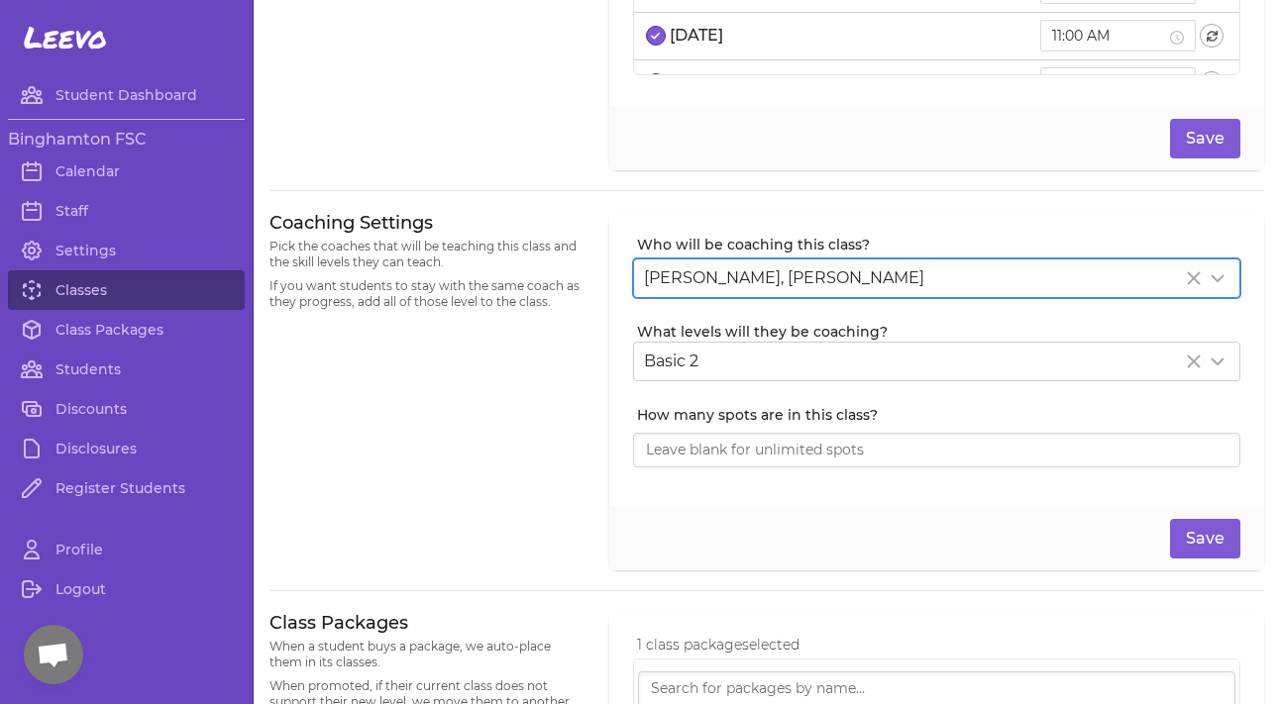
click at [747, 270] on span "[PERSON_NAME], [PERSON_NAME]" at bounding box center [784, 277] width 280 height 19
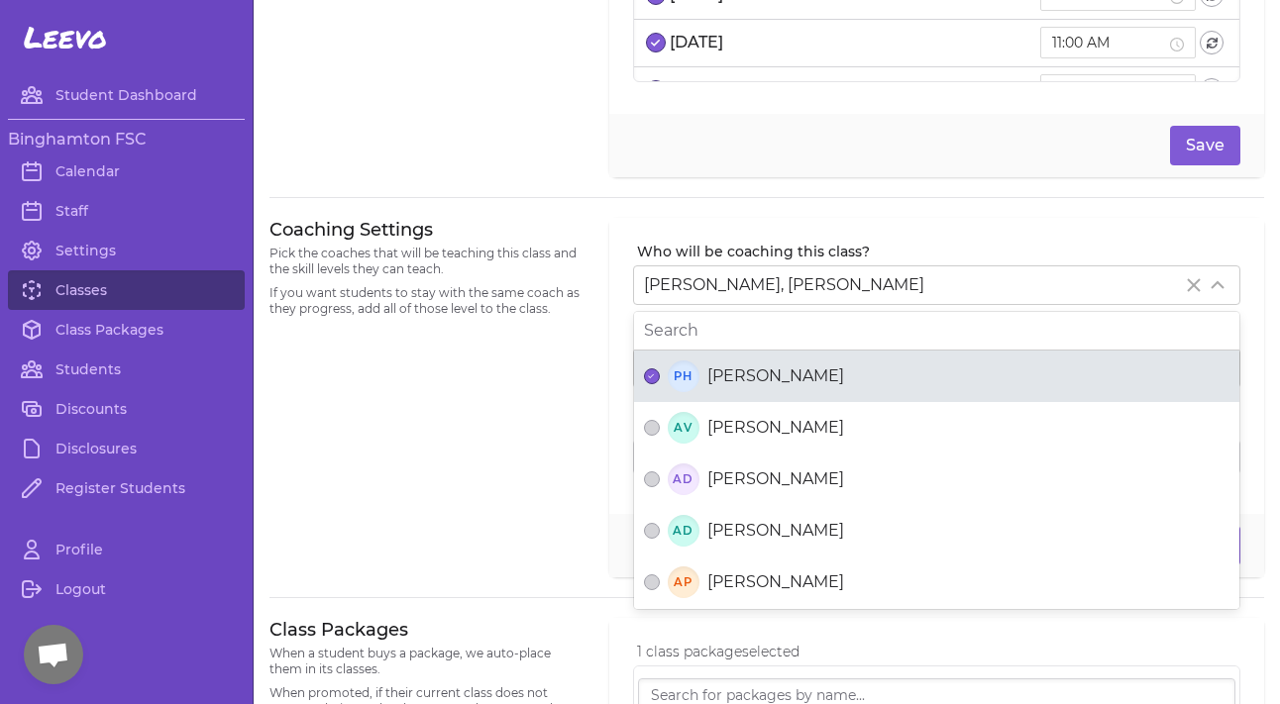
scroll to position [301, 0]
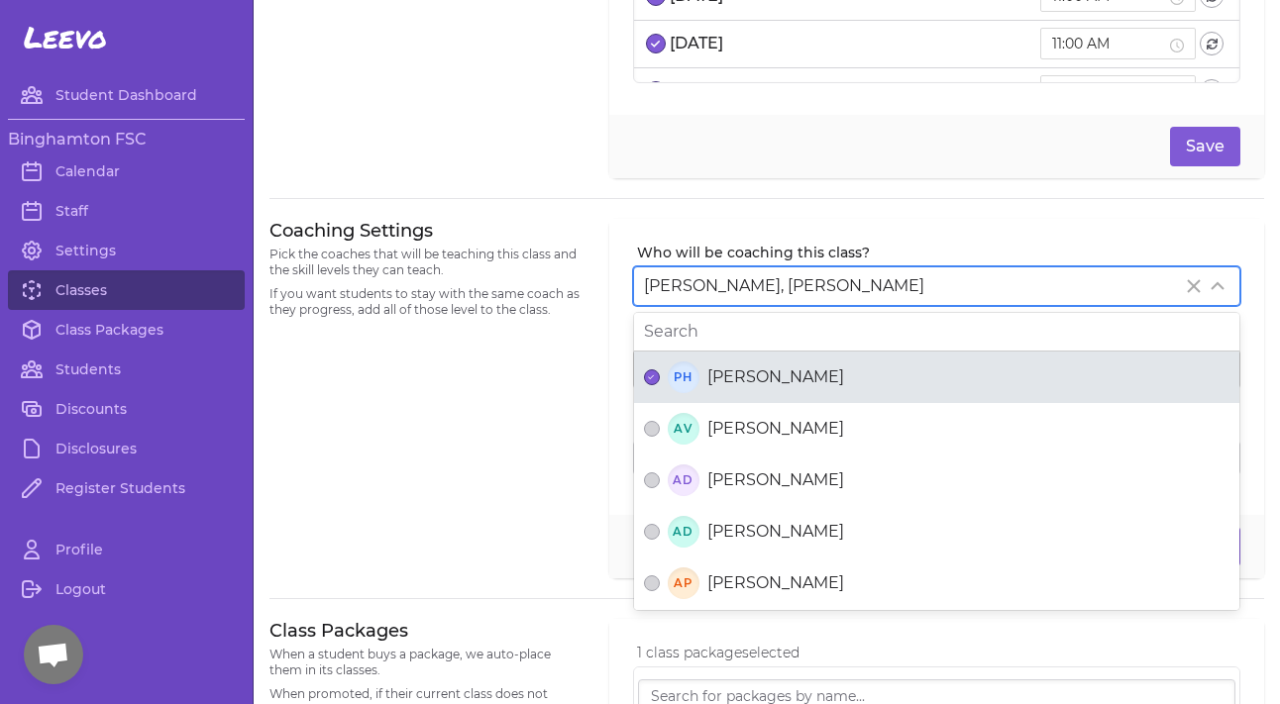
click at [714, 388] on div "PH [PERSON_NAME]" at bounding box center [936, 377] width 585 height 32
click at [660, 385] on button "PH [PERSON_NAME]" at bounding box center [652, 377] width 16 height 16
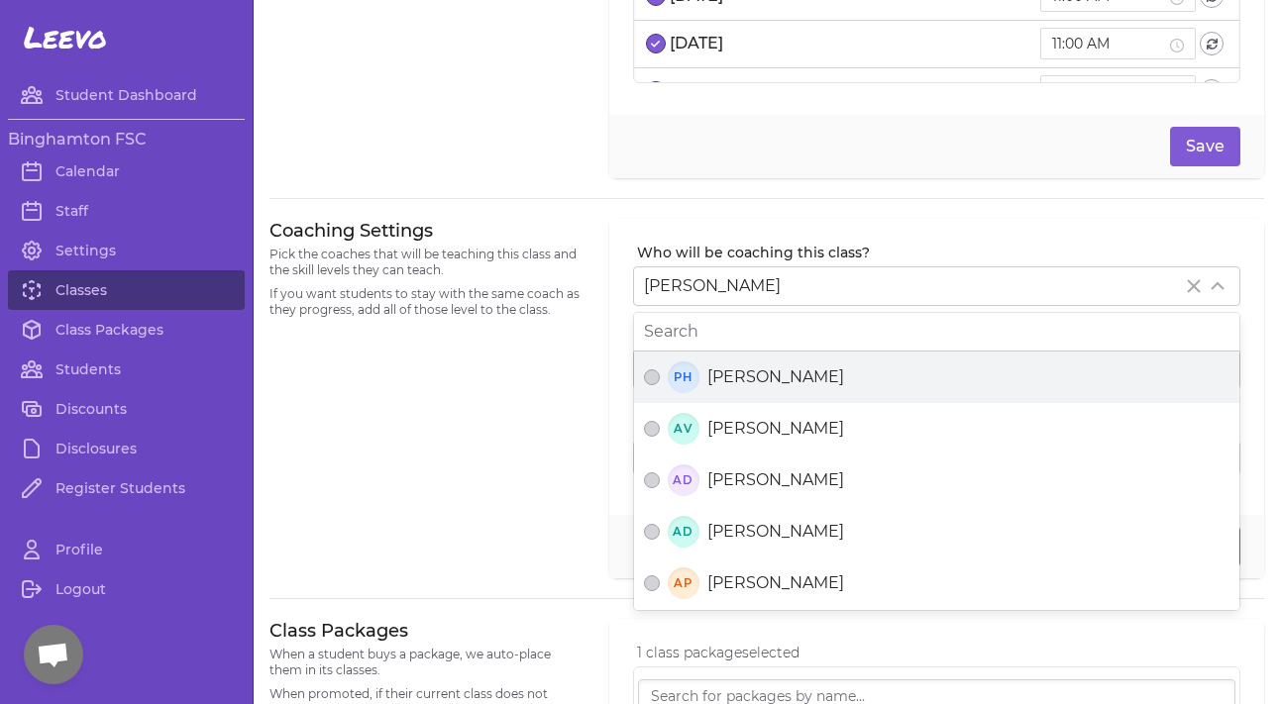
click at [538, 447] on div "Coaching Settings Pick the coaches that will be teaching this class and the ski…" at bounding box center [427, 399] width 316 height 361
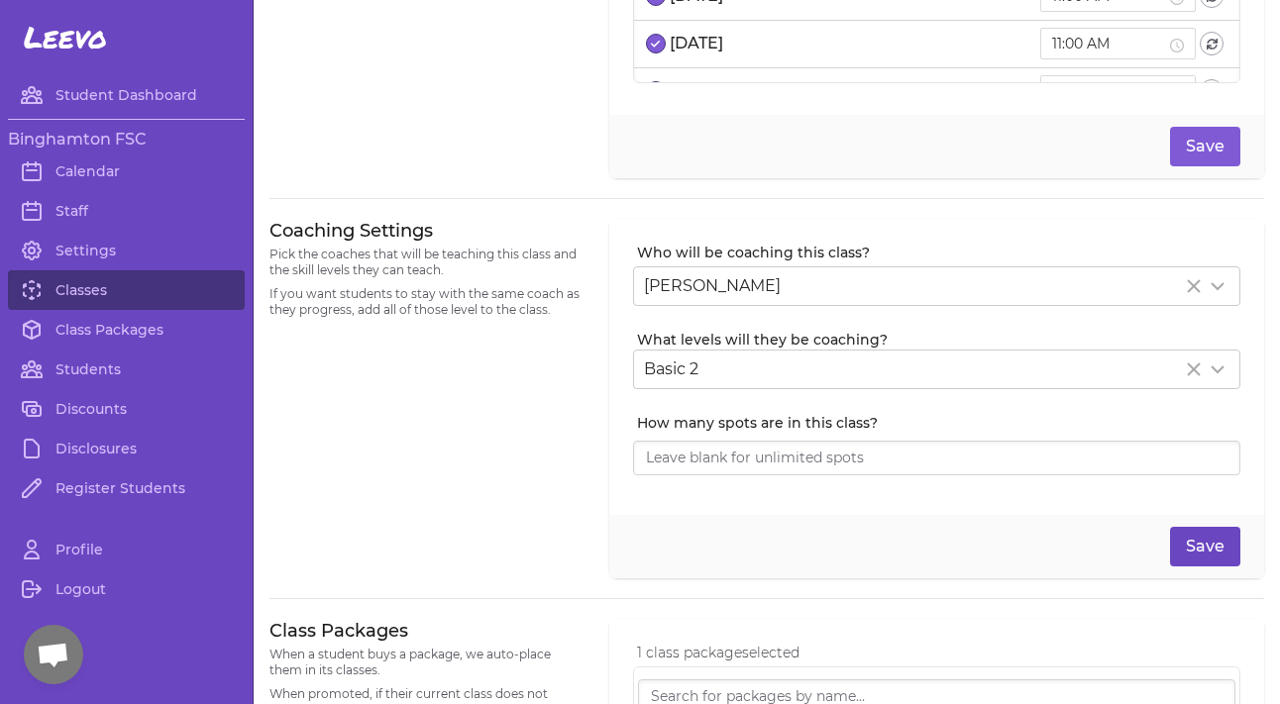
click at [1213, 555] on button "Save" at bounding box center [1205, 547] width 70 height 40
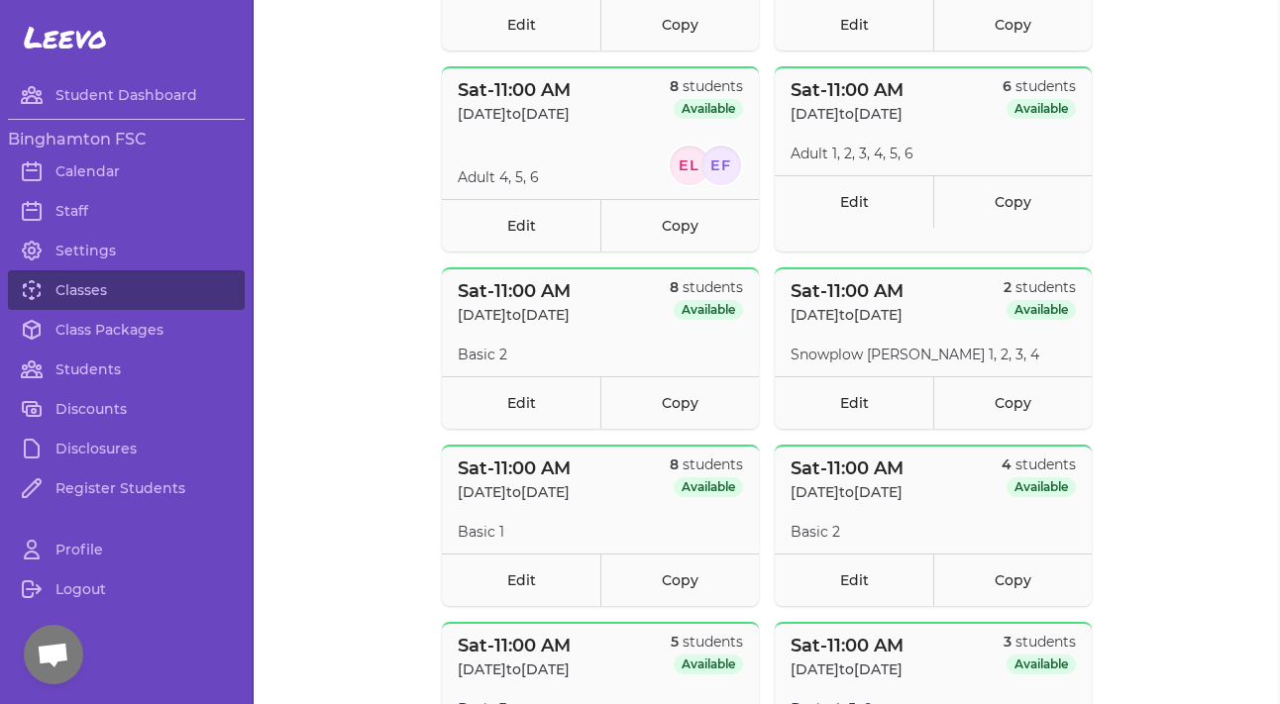
scroll to position [773, 0]
click at [558, 404] on link "Edit" at bounding box center [521, 403] width 158 height 52
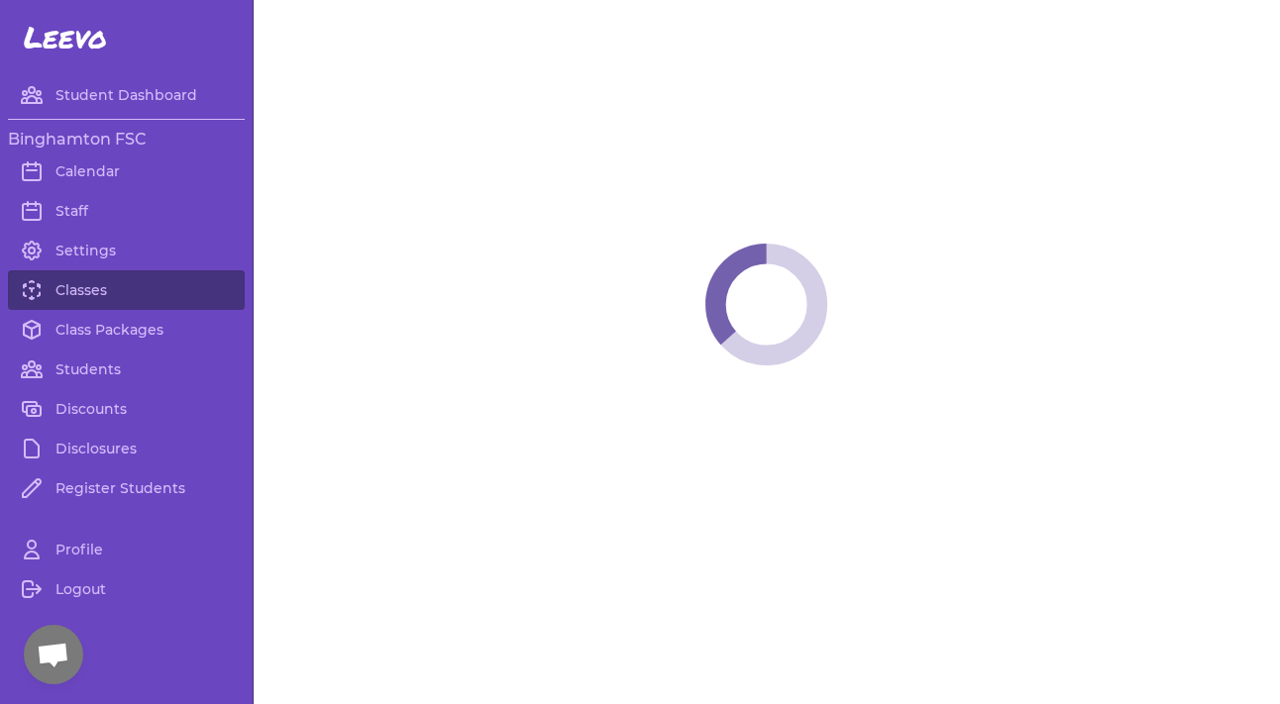
select select "6"
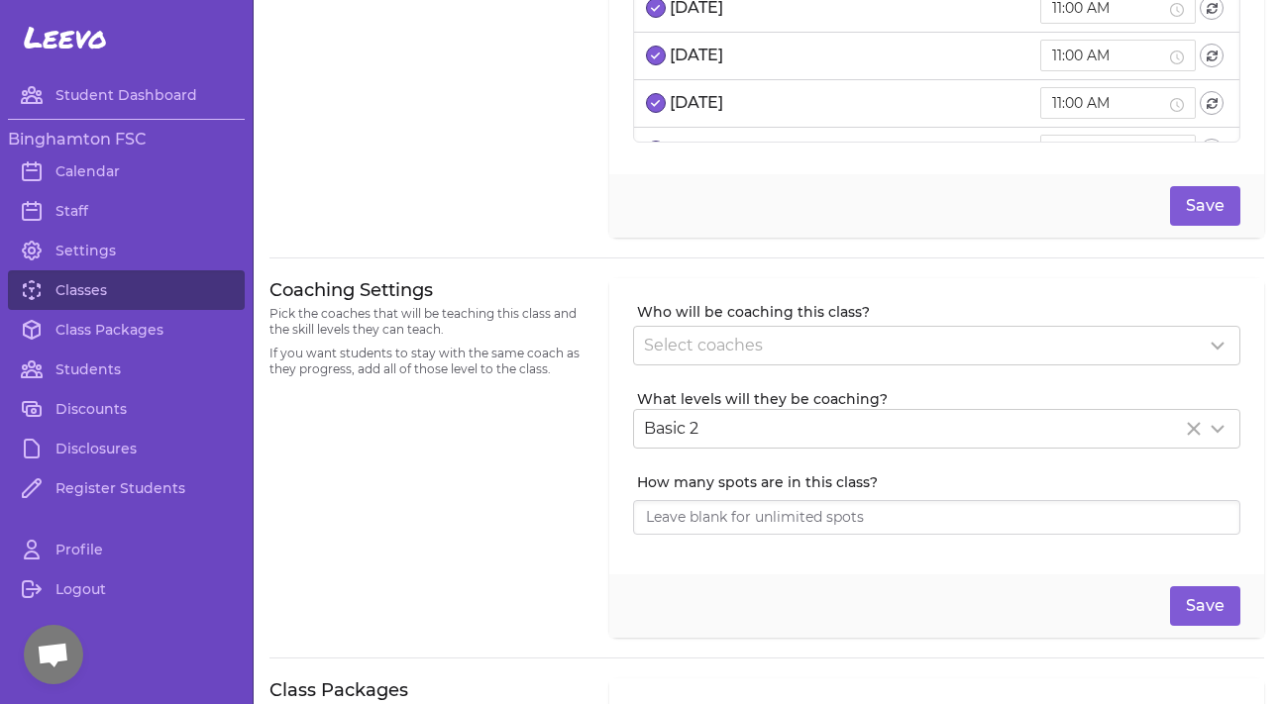
scroll to position [268, 0]
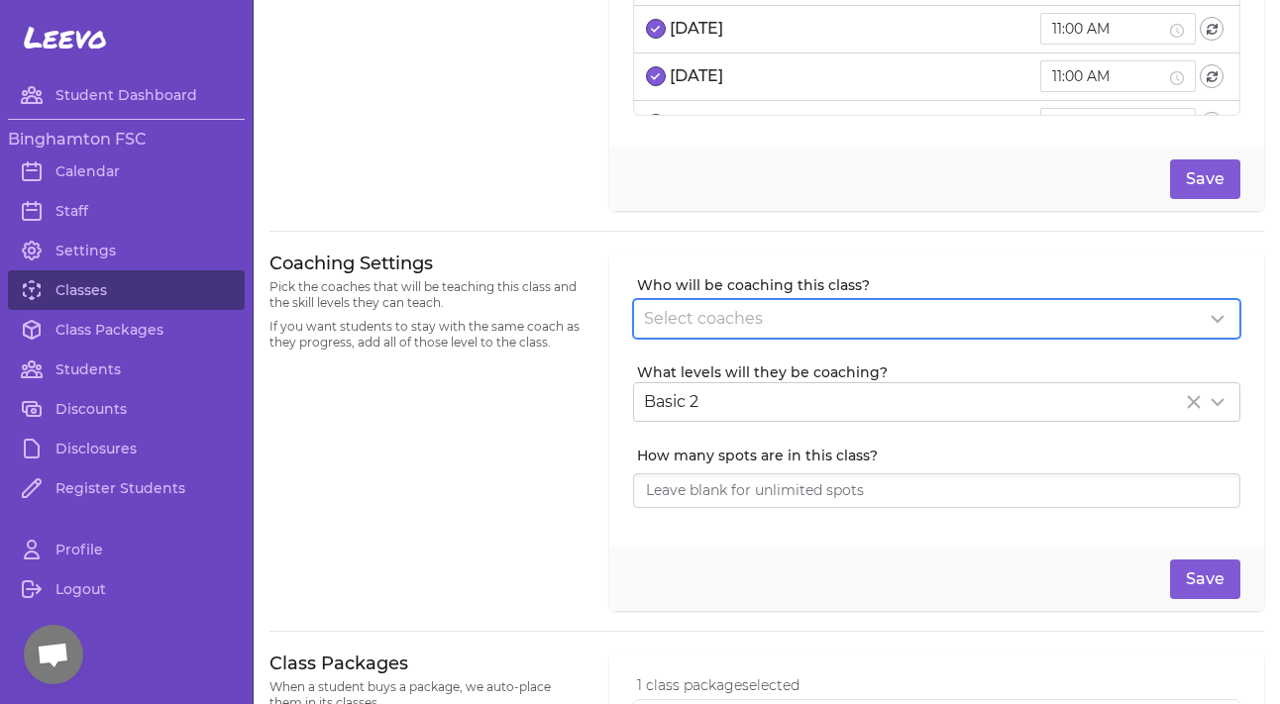
click at [771, 304] on div "Select coaches" at bounding box center [936, 319] width 605 height 38
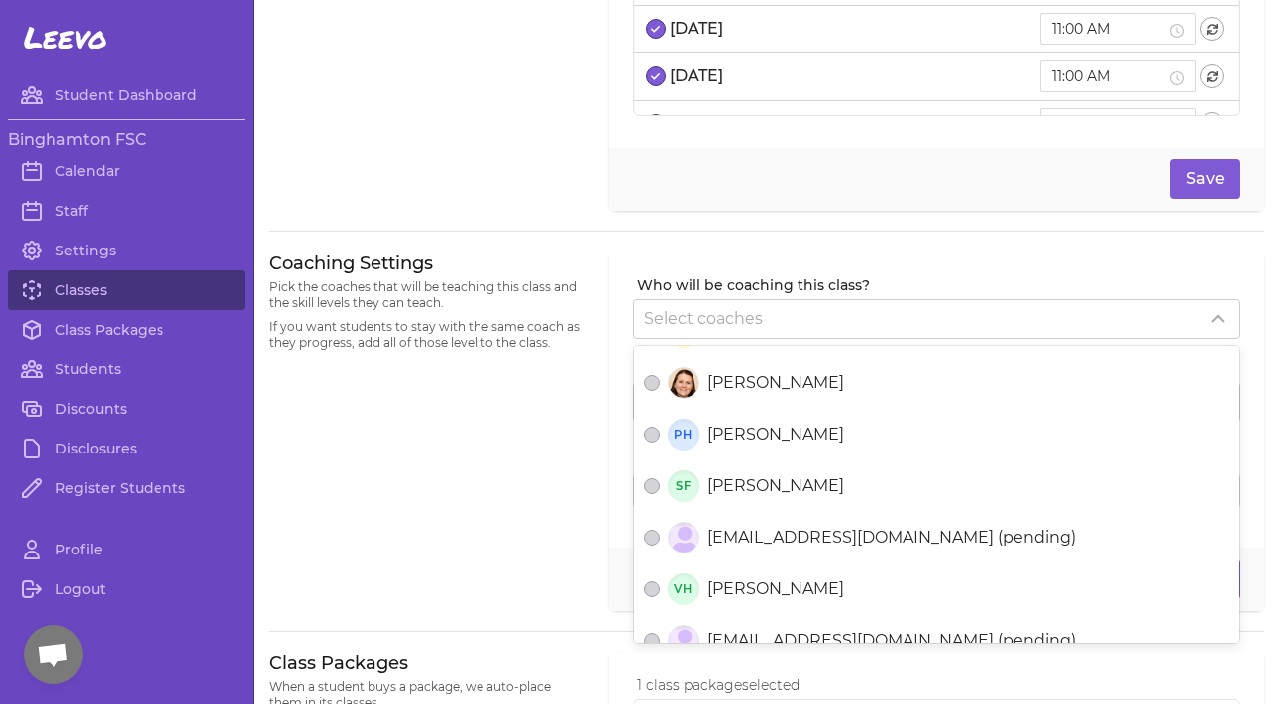
scroll to position [862, 0]
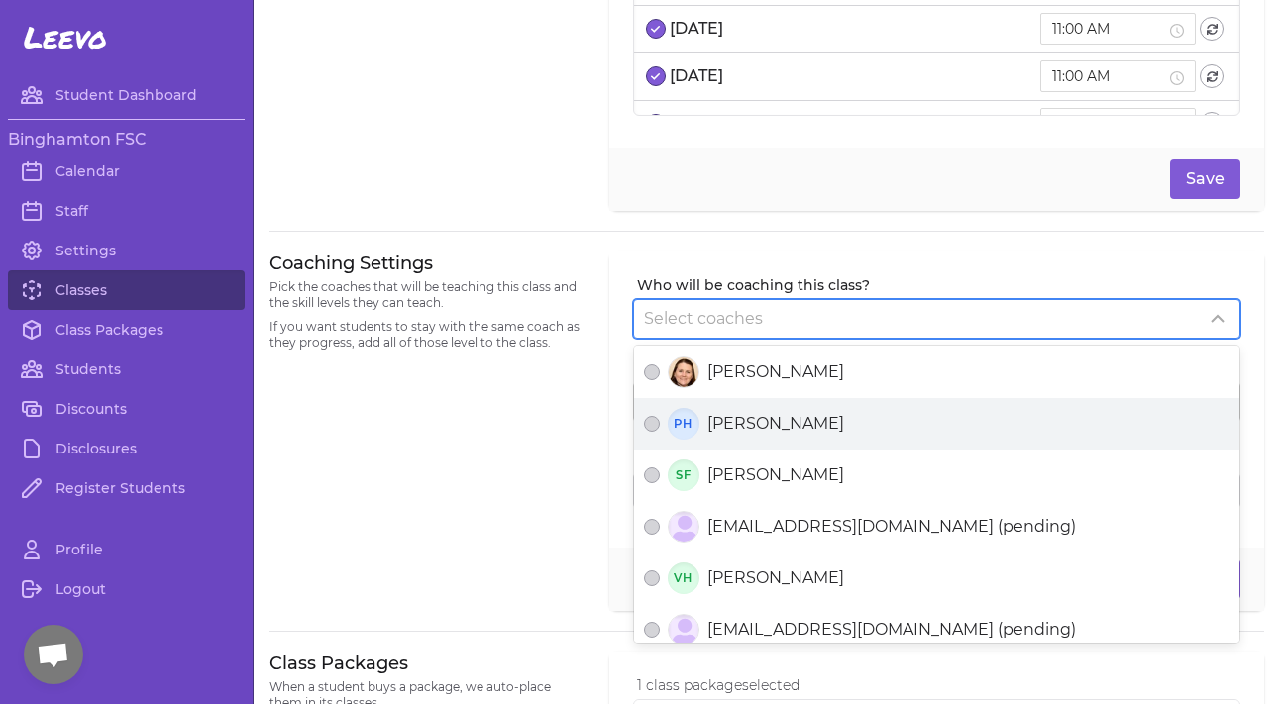
click at [756, 436] on div "PH [PERSON_NAME]" at bounding box center [936, 424] width 585 height 32
click at [660, 432] on button "PH [PERSON_NAME]" at bounding box center [652, 424] width 16 height 16
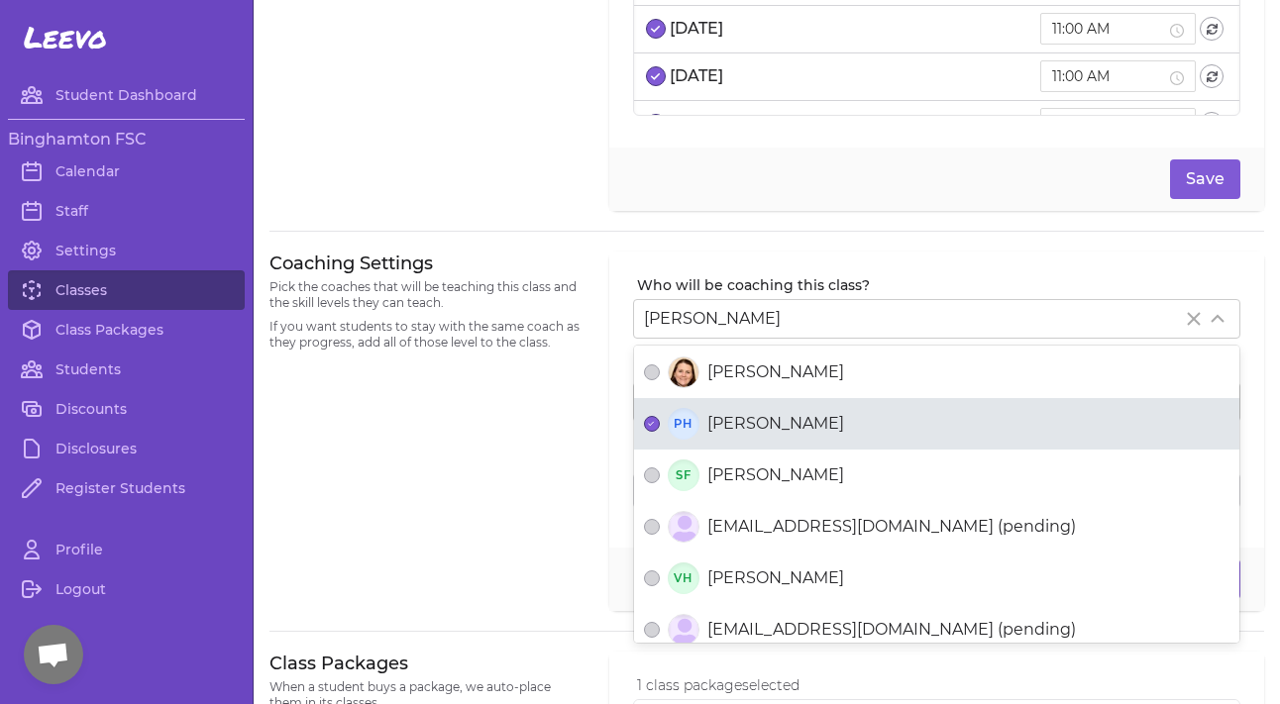
click at [437, 504] on div "Coaching Settings Pick the coaches that will be teaching this class and the ski…" at bounding box center [427, 432] width 316 height 361
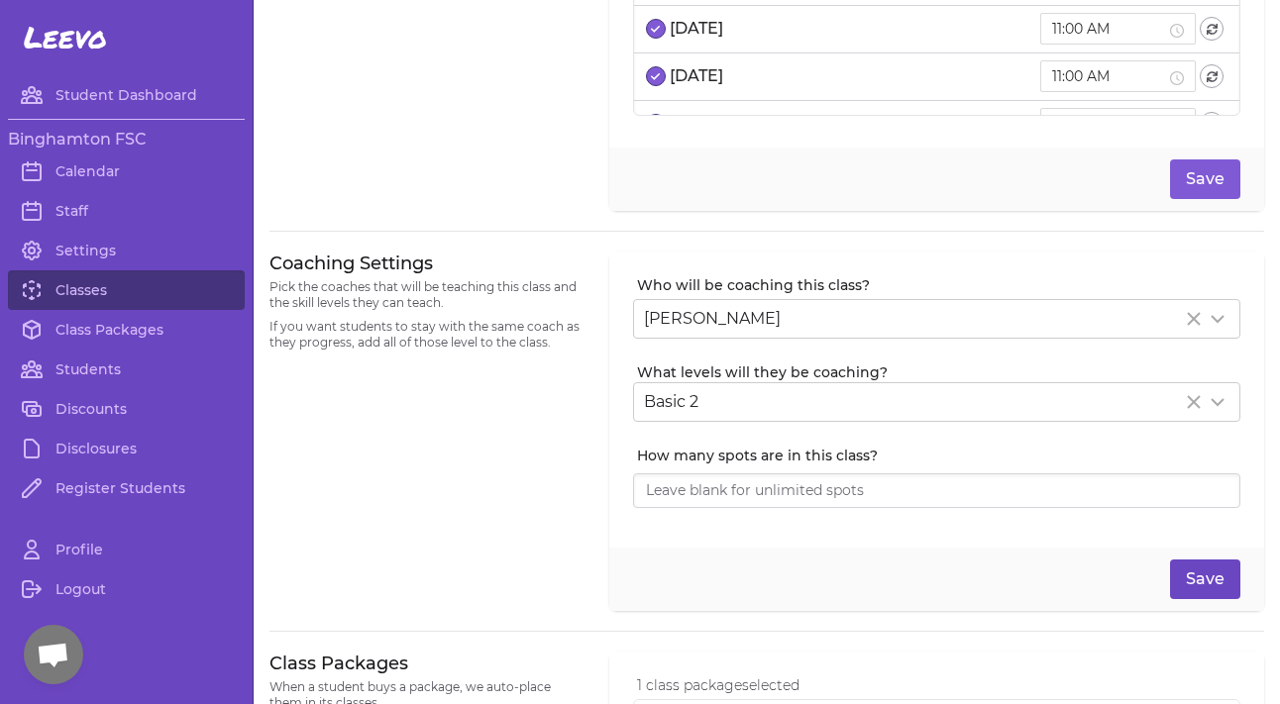
click at [1204, 585] on button "Save" at bounding box center [1205, 580] width 70 height 40
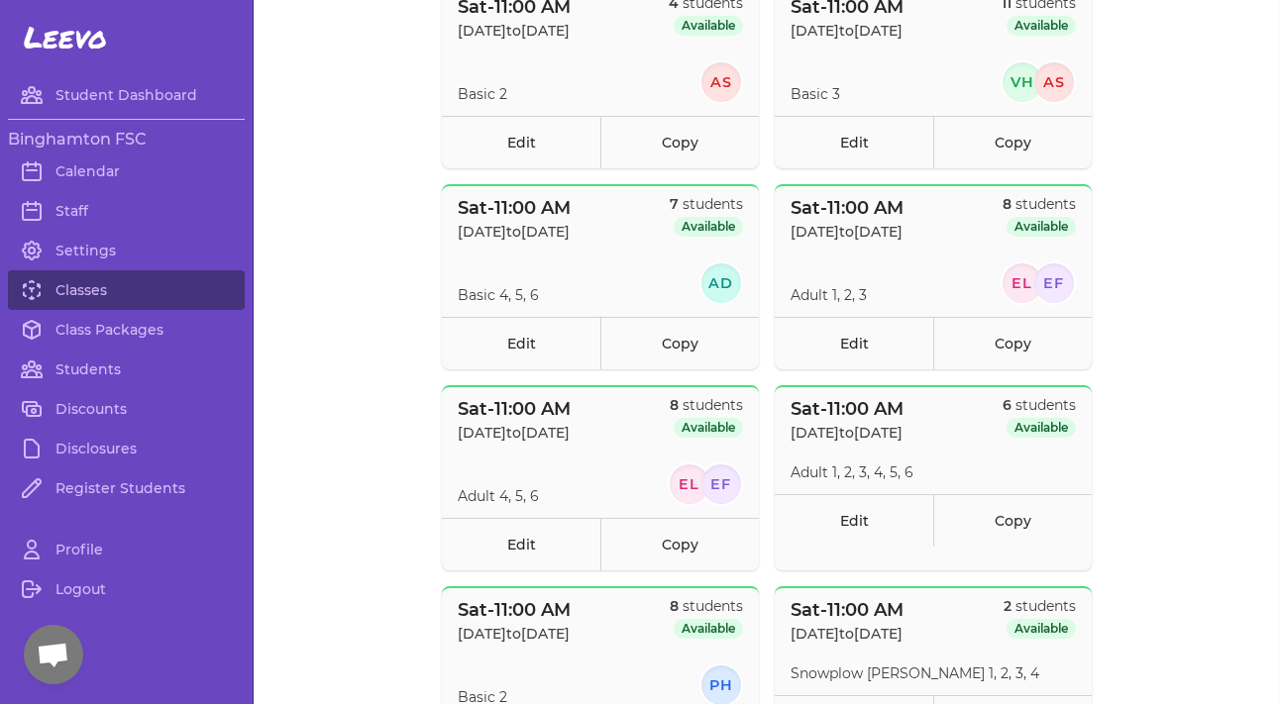
scroll to position [464, 0]
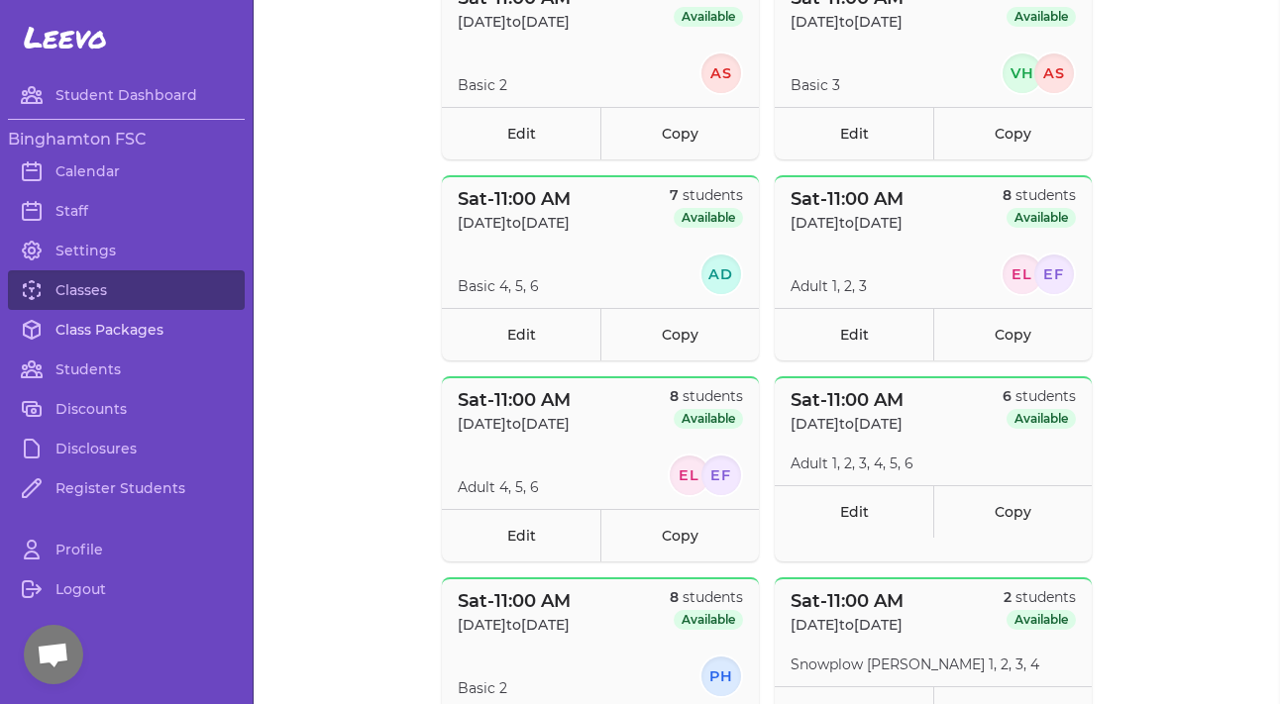
click at [114, 333] on link "Class Packages" at bounding box center [126, 330] width 237 height 40
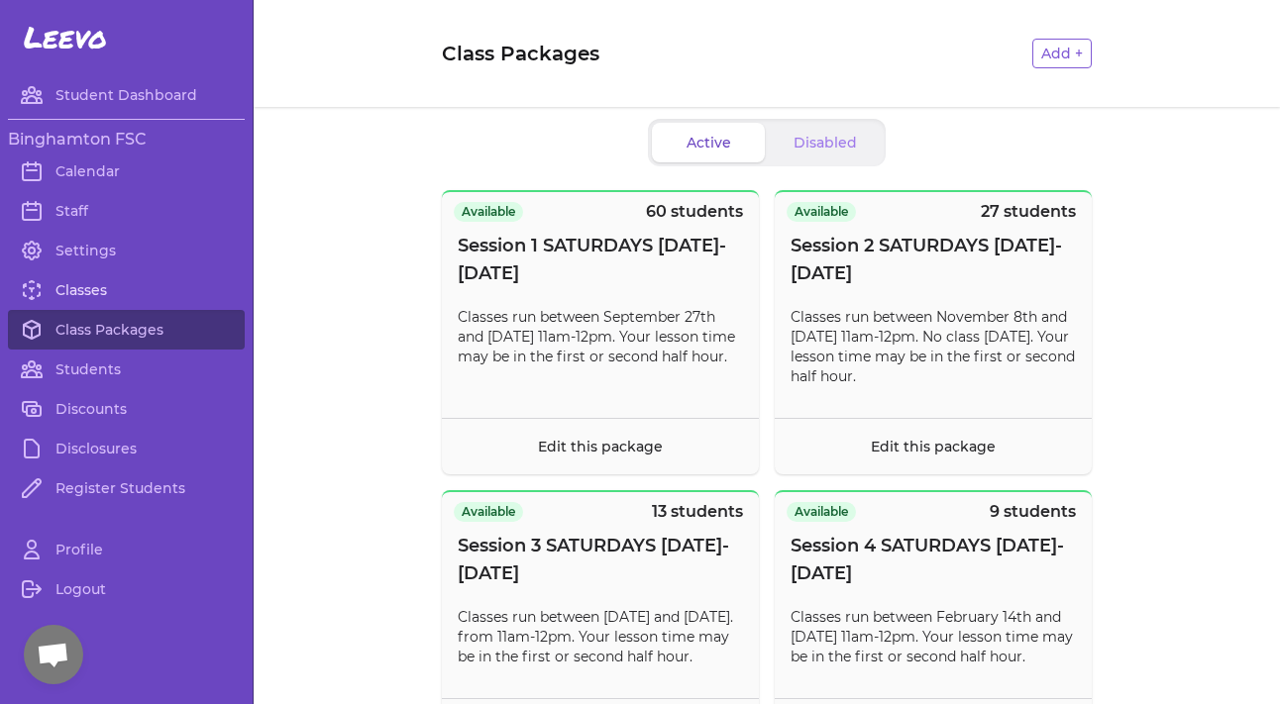
click at [106, 281] on link "Classes" at bounding box center [126, 290] width 237 height 40
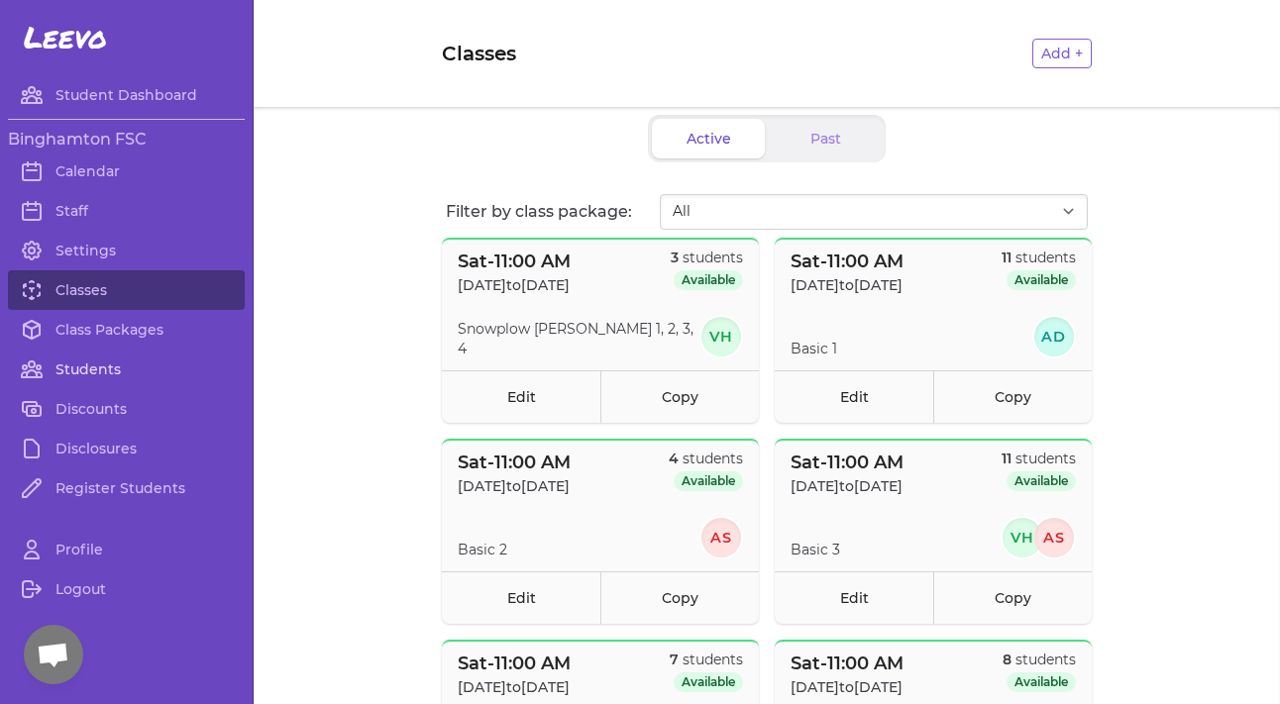
click at [97, 378] on link "Students" at bounding box center [126, 370] width 237 height 40
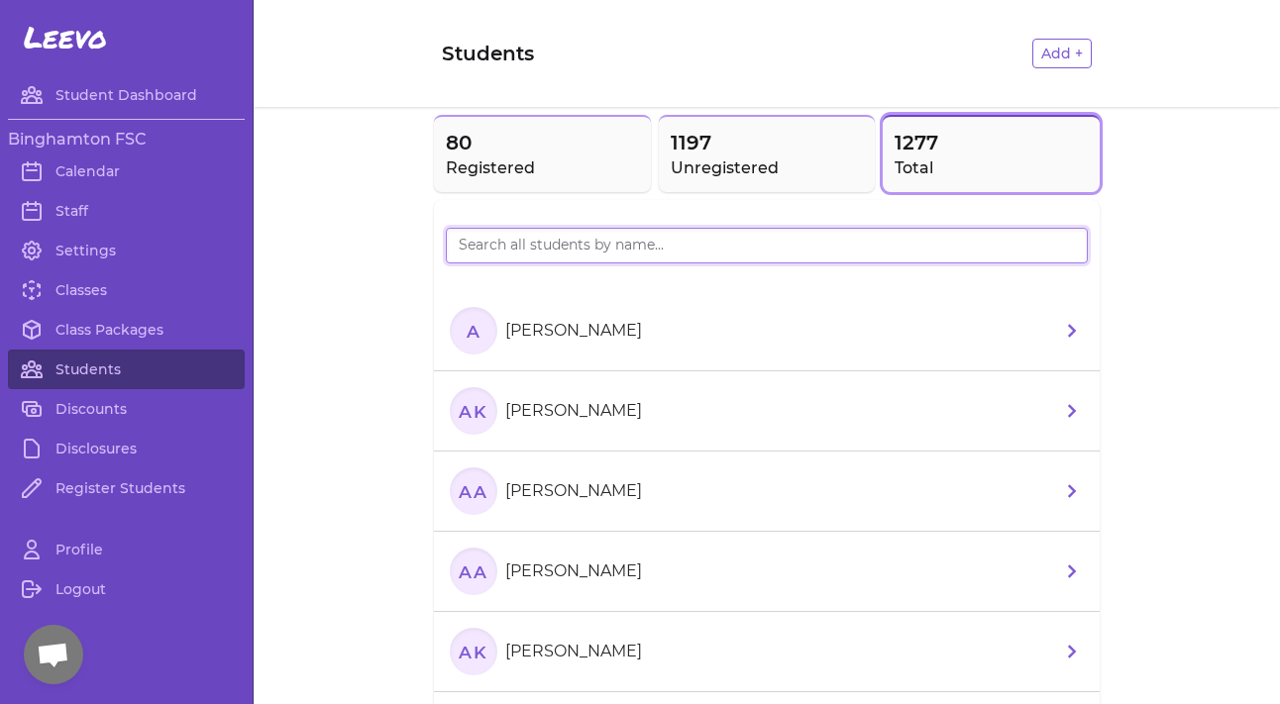
click at [581, 260] on input "search" at bounding box center [767, 246] width 642 height 36
type input "b"
type input "a"
type input "[PERSON_NAME]"
click at [108, 319] on link "Class Packages" at bounding box center [126, 330] width 237 height 40
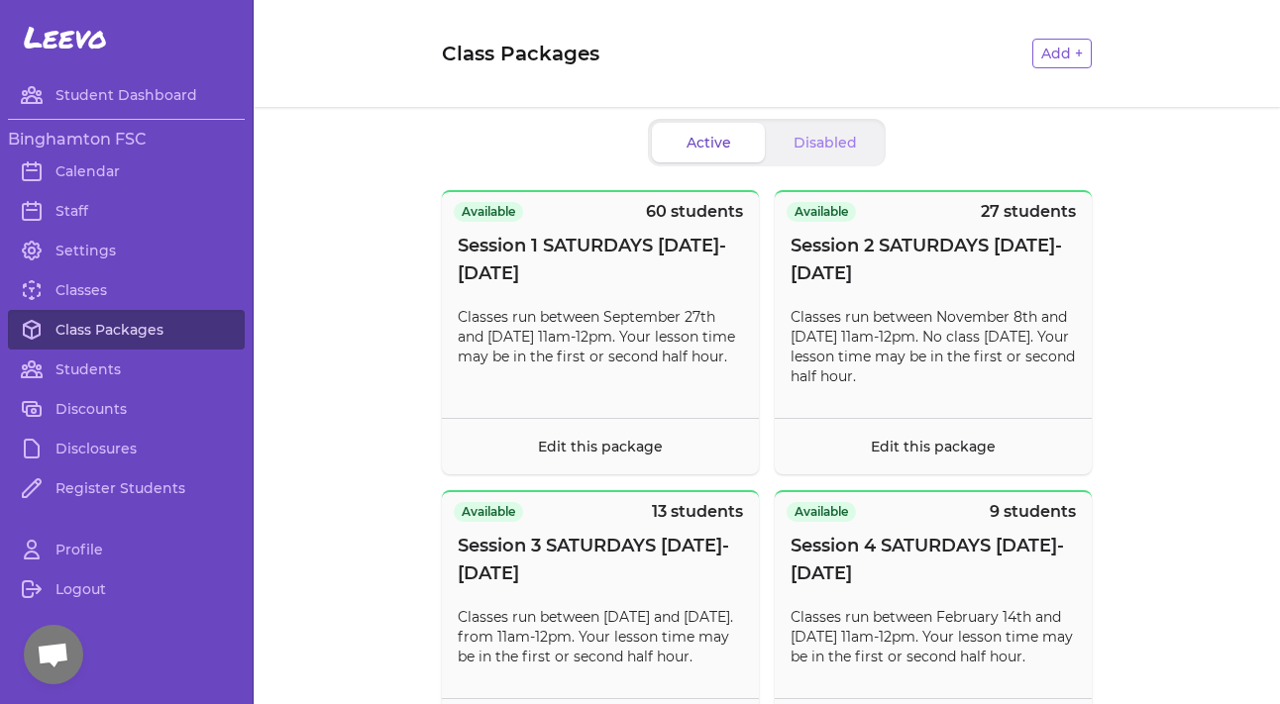
click at [54, 328] on link "Class Packages" at bounding box center [126, 330] width 237 height 40
